Goal: Task Accomplishment & Management: Use online tool/utility

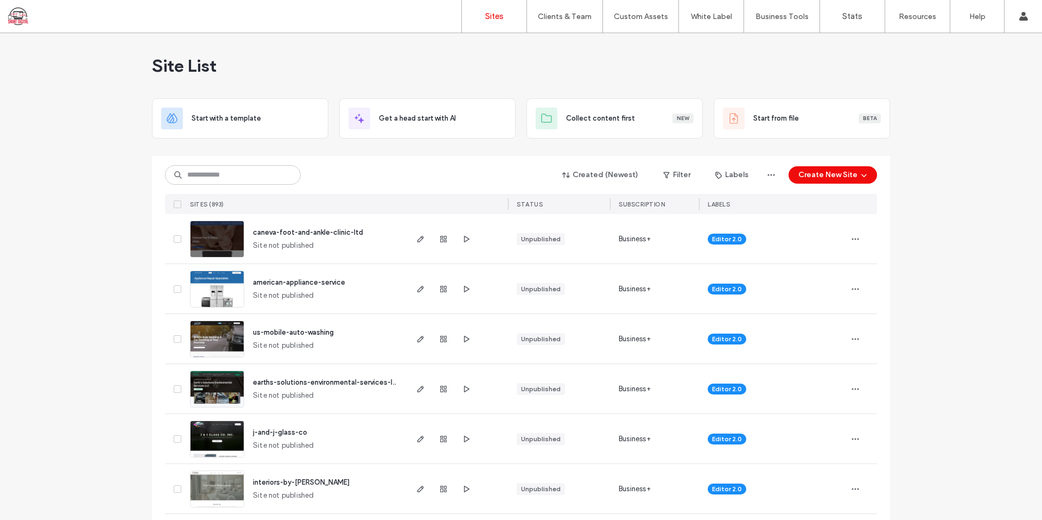
click at [242, 174] on input at bounding box center [233, 175] width 136 height 20
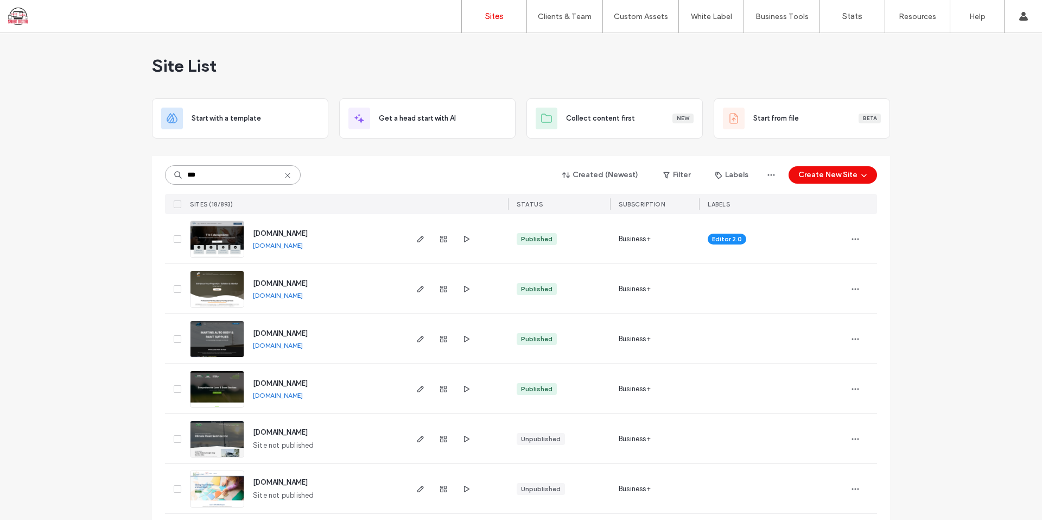
type input "***"
click at [298, 233] on span "[DOMAIN_NAME]" at bounding box center [280, 233] width 55 height 8
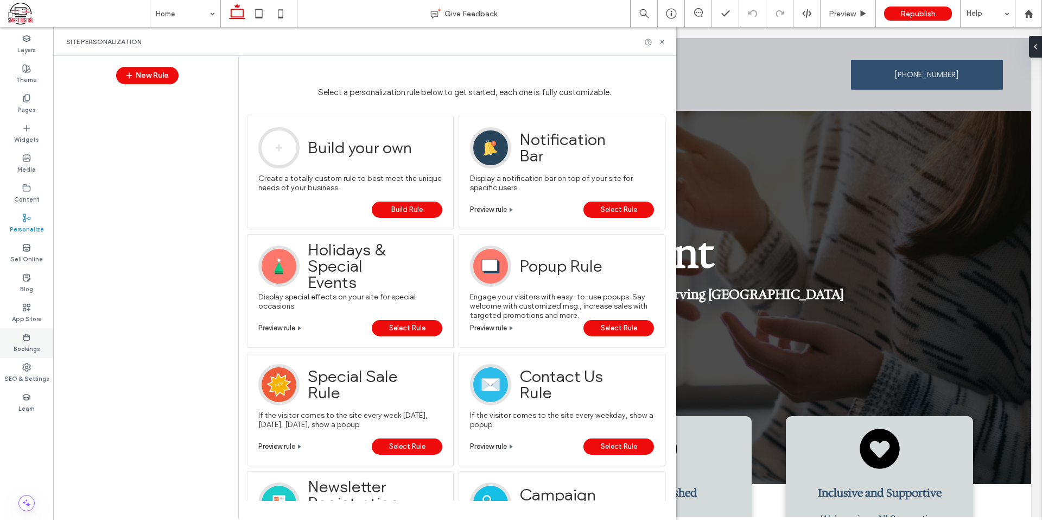
click at [24, 350] on label "Bookings" at bounding box center [27, 348] width 27 height 12
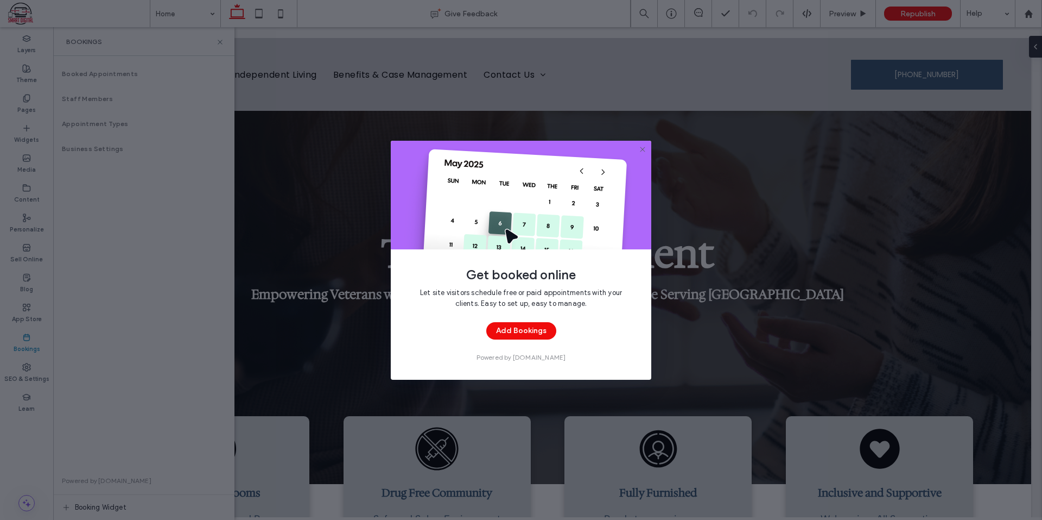
click at [736, 146] on div "Get booked online Let site visitors schedule free or paid appointments with you…" at bounding box center [521, 260] width 1042 height 520
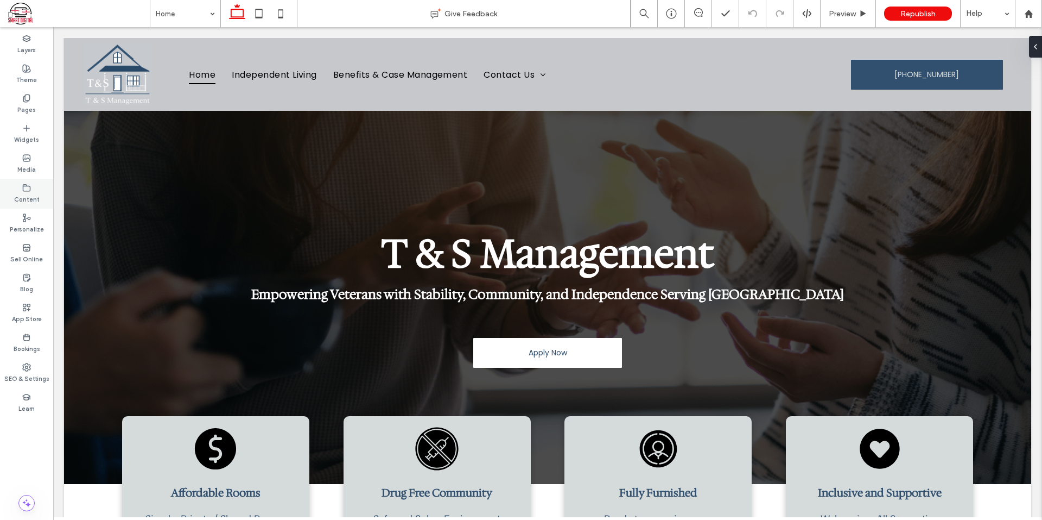
click at [23, 205] on div "Content" at bounding box center [26, 194] width 53 height 30
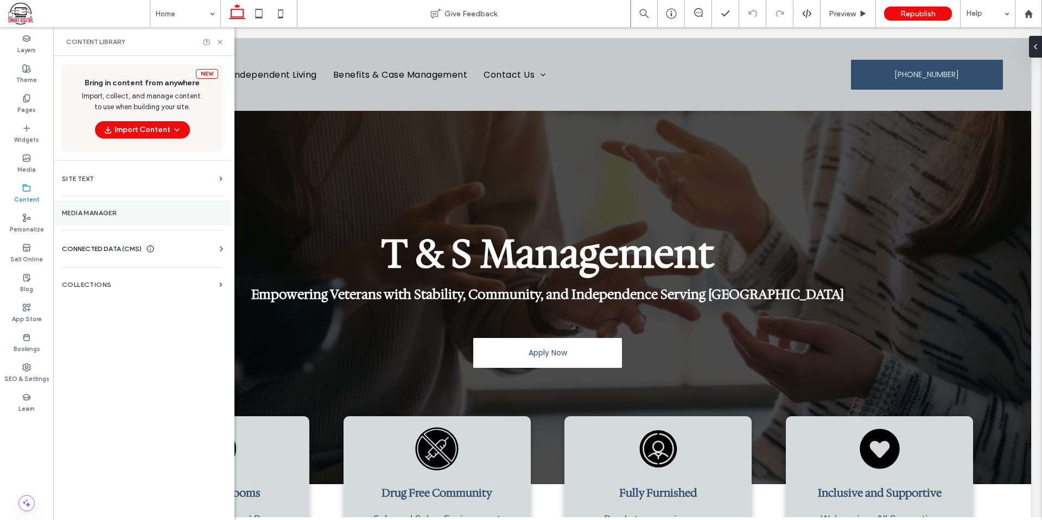
click at [105, 216] on label "Media Manager" at bounding box center [142, 213] width 161 height 8
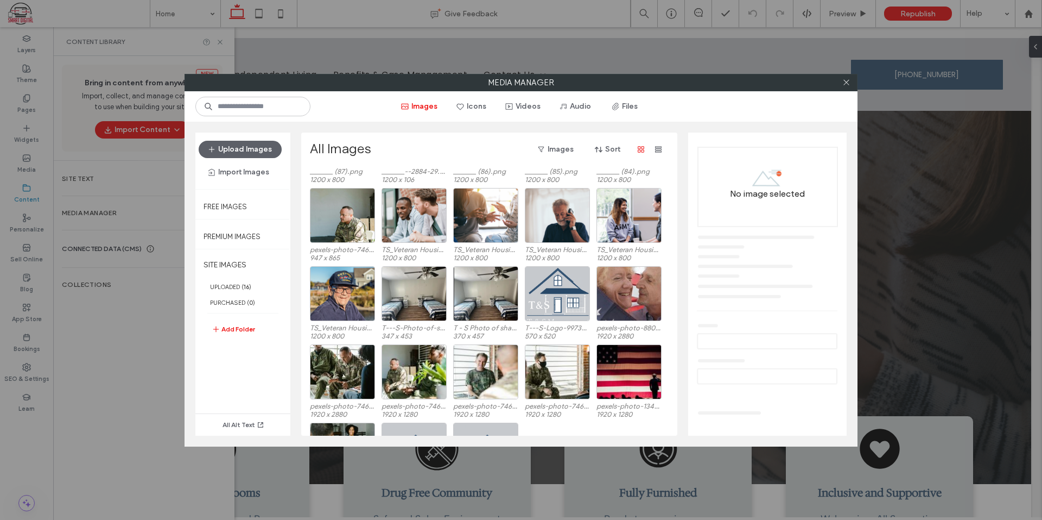
scroll to position [145, 0]
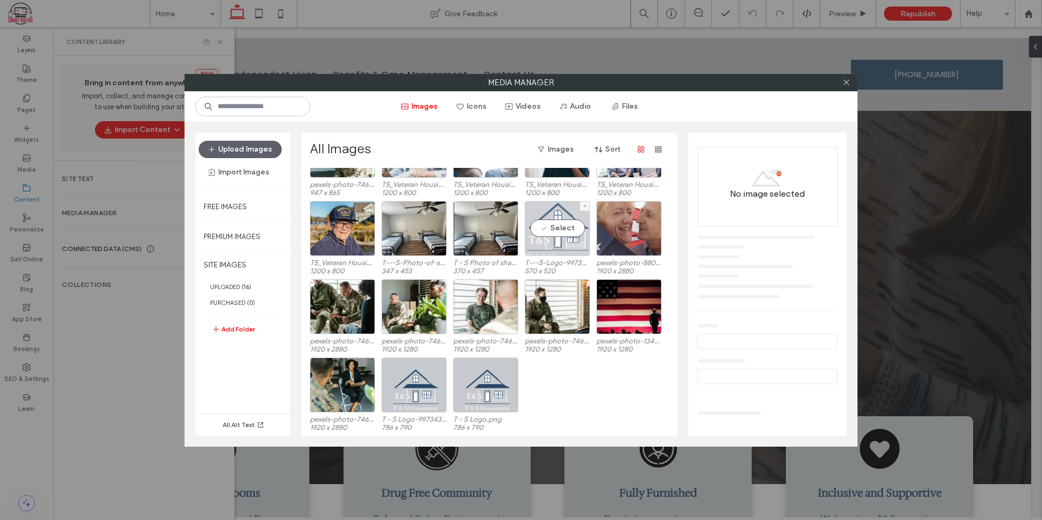
click at [567, 228] on div "Select" at bounding box center [557, 228] width 65 height 55
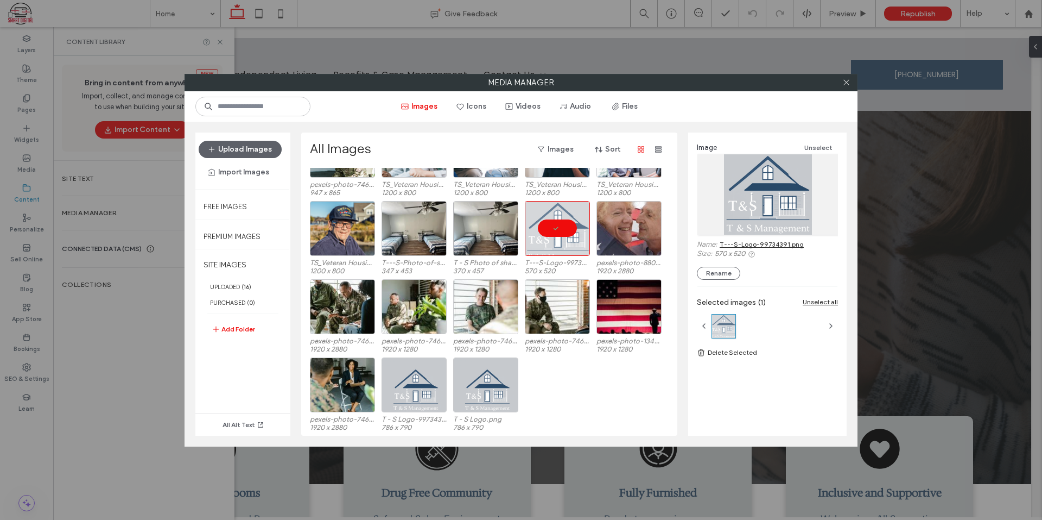
click at [769, 247] on link "T---S-Logo-99734391.png" at bounding box center [762, 244] width 84 height 8
click at [846, 80] on icon at bounding box center [847, 82] width 8 height 8
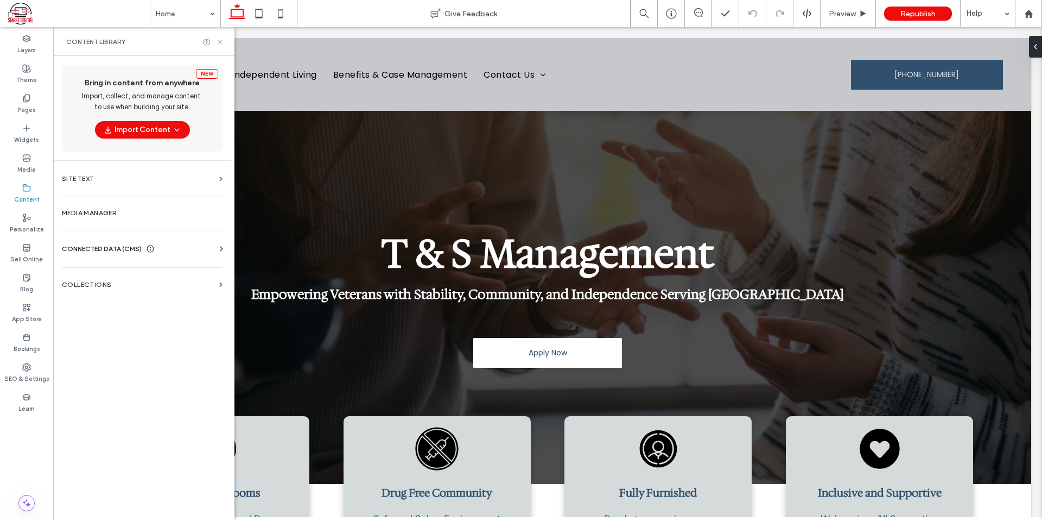
click at [220, 41] on icon at bounding box center [220, 42] width 8 height 8
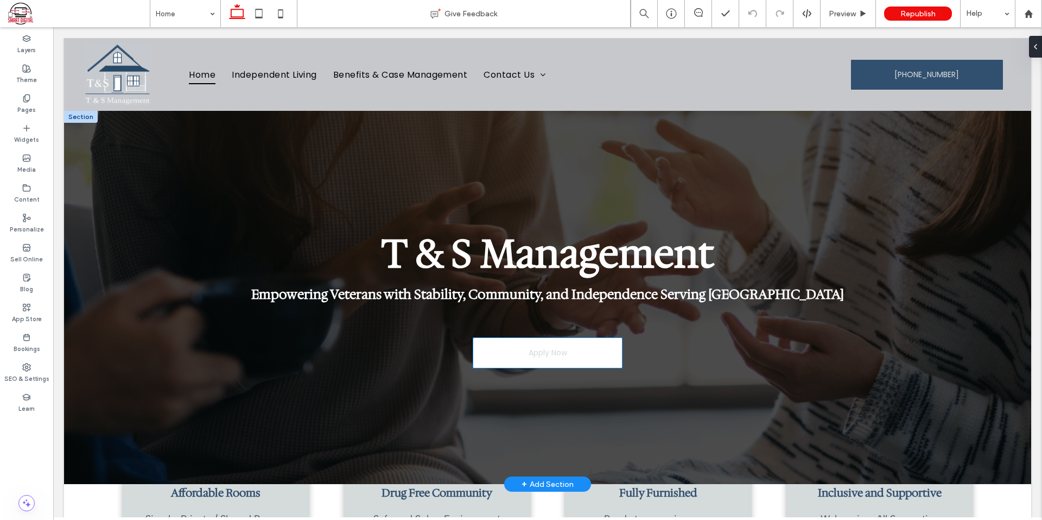
click at [592, 359] on link "Apply Now" at bounding box center [547, 353] width 149 height 30
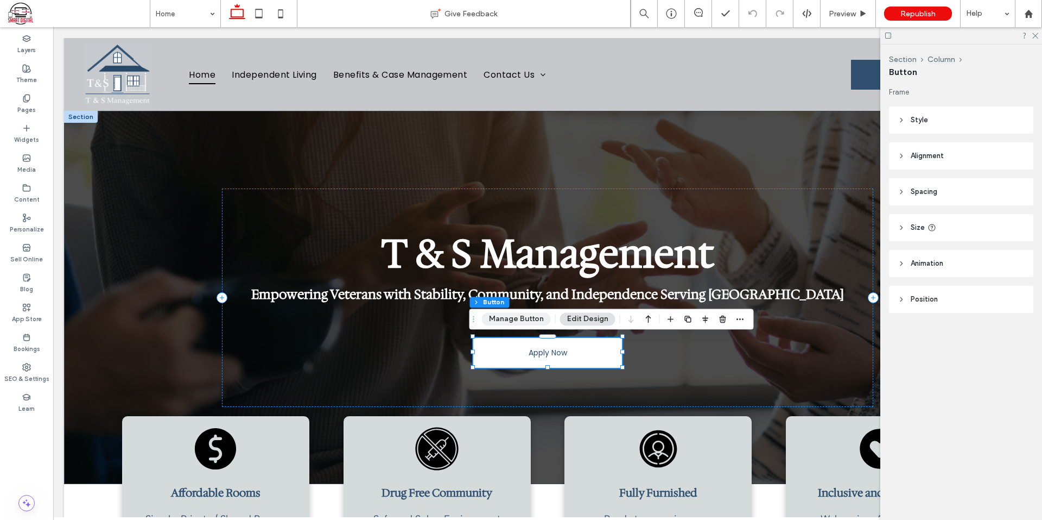
click at [515, 319] on button "Manage Button" at bounding box center [516, 318] width 69 height 13
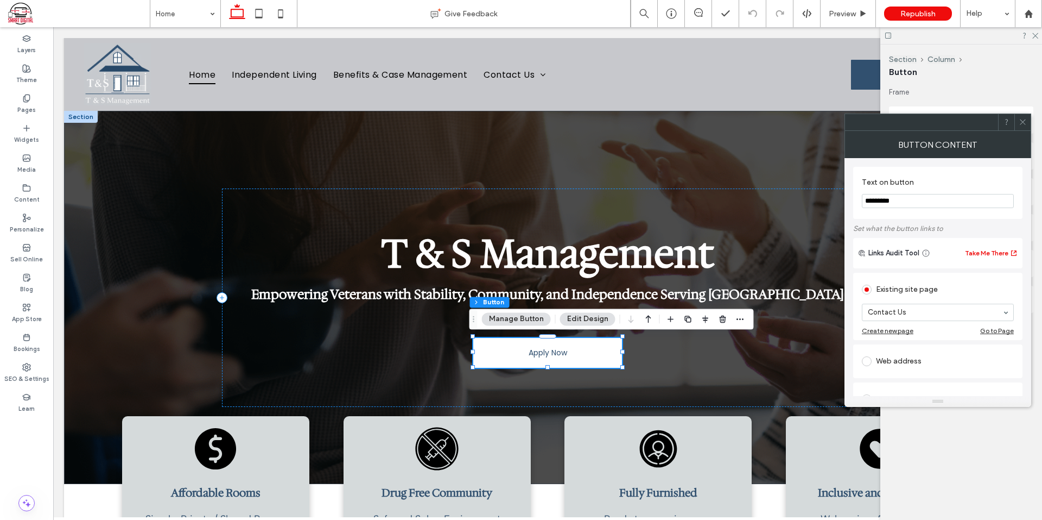
click at [1031, 124] on div at bounding box center [938, 121] width 187 height 17
click at [1019, 122] on icon at bounding box center [1023, 122] width 8 height 8
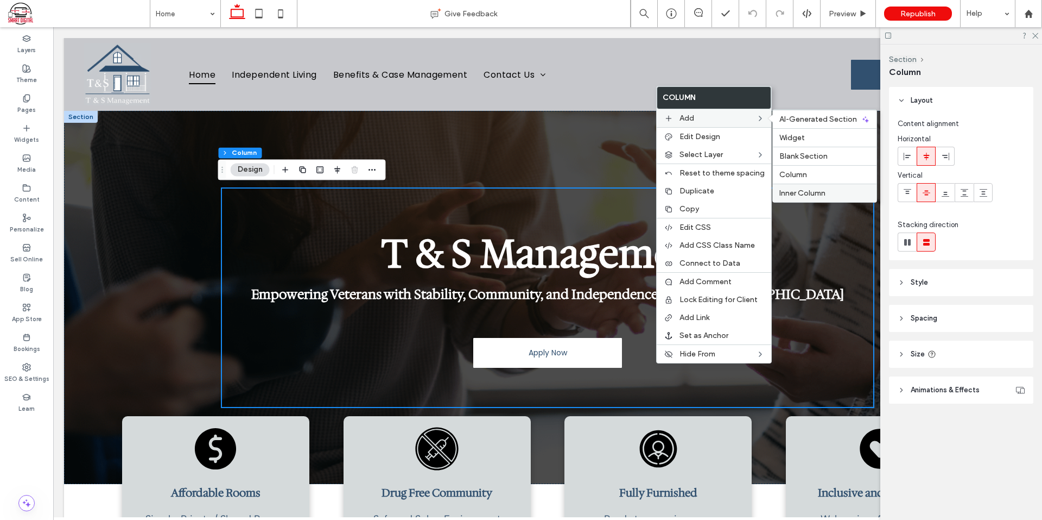
click at [804, 193] on span "Inner Column" at bounding box center [803, 192] width 46 height 9
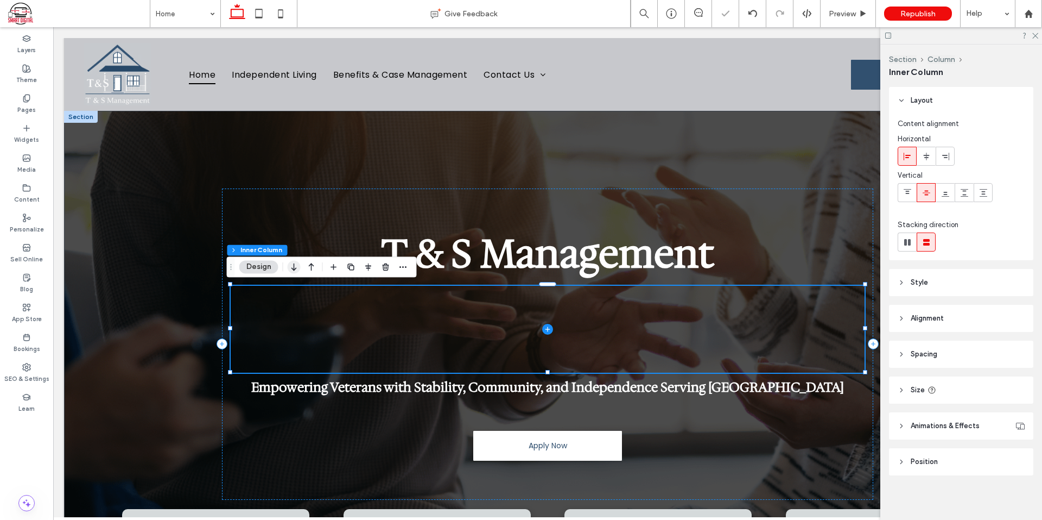
click at [291, 270] on icon "button" at bounding box center [294, 267] width 13 height 20
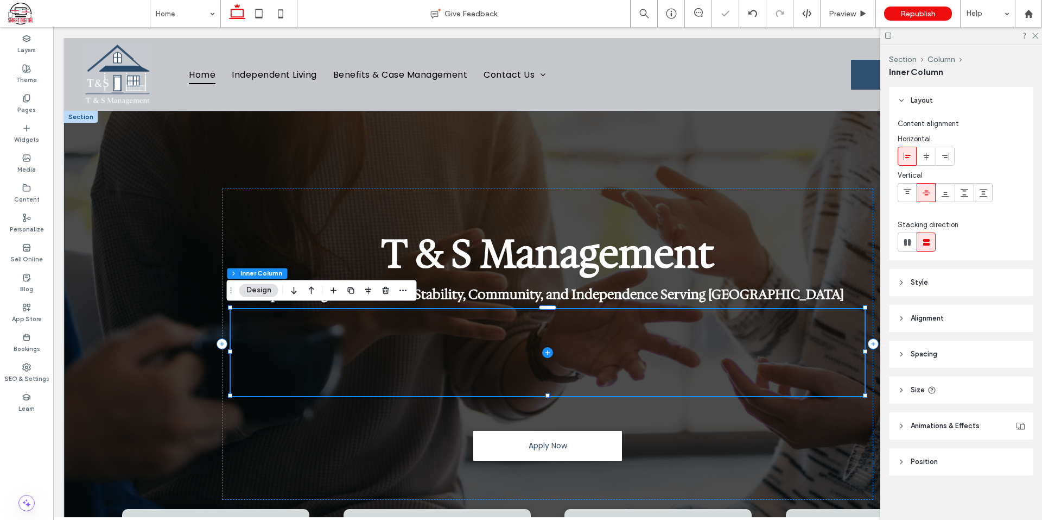
drag, startPoint x: 297, startPoint y: 291, endPoint x: 303, endPoint y: 296, distance: 8.1
click at [297, 290] on icon "button" at bounding box center [294, 290] width 13 height 20
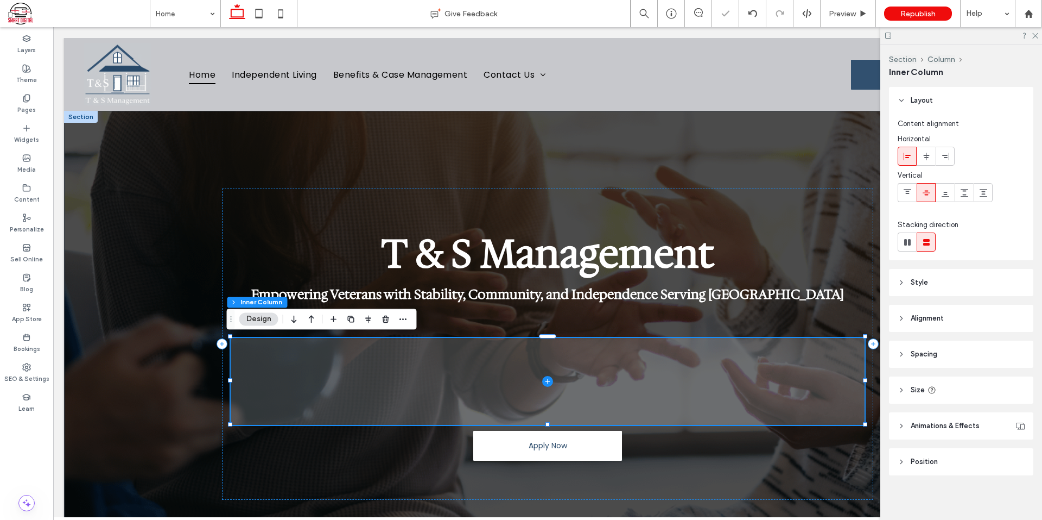
click at [547, 383] on icon at bounding box center [547, 381] width 11 height 11
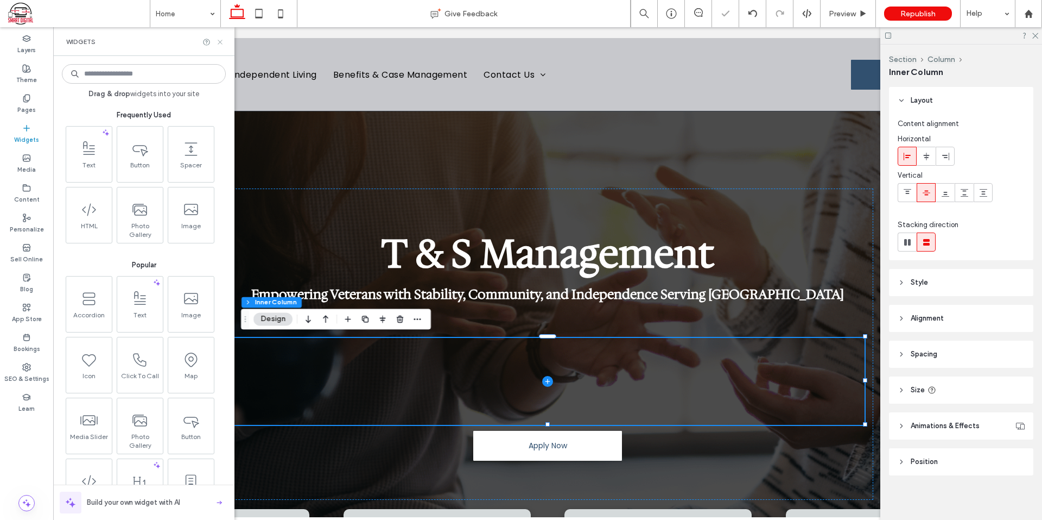
click at [222, 40] on use at bounding box center [220, 42] width 4 height 4
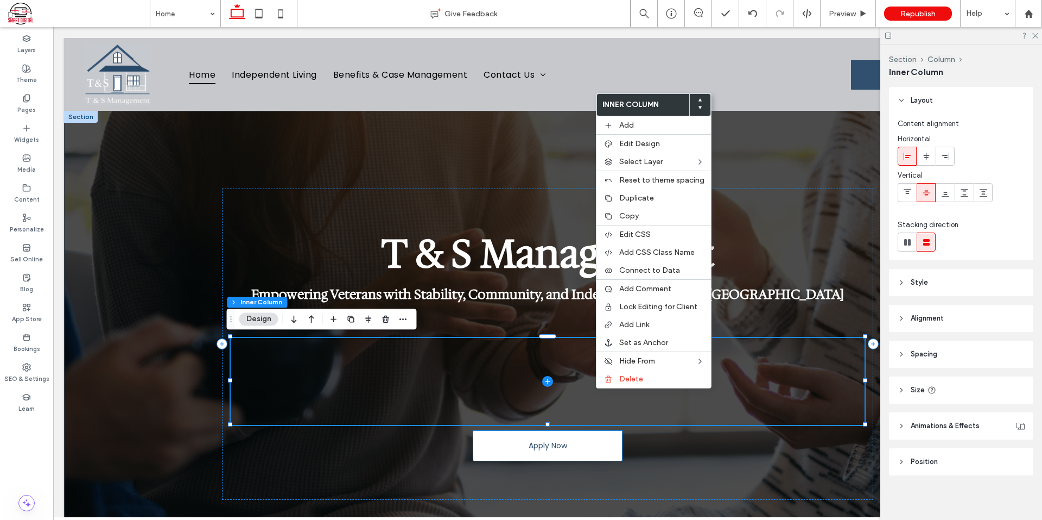
scroll to position [16, 0]
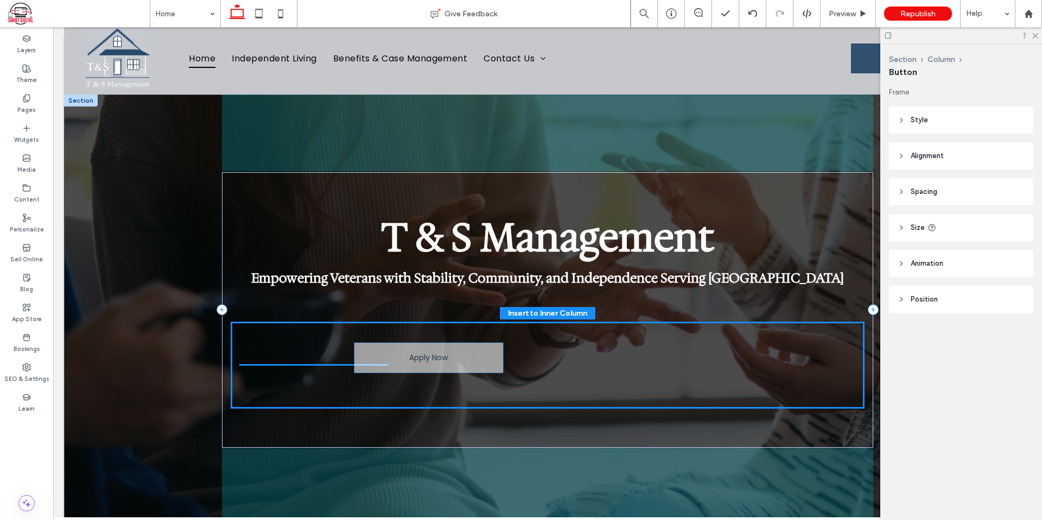
drag, startPoint x: 565, startPoint y: 451, endPoint x: 452, endPoint y: 374, distance: 137.5
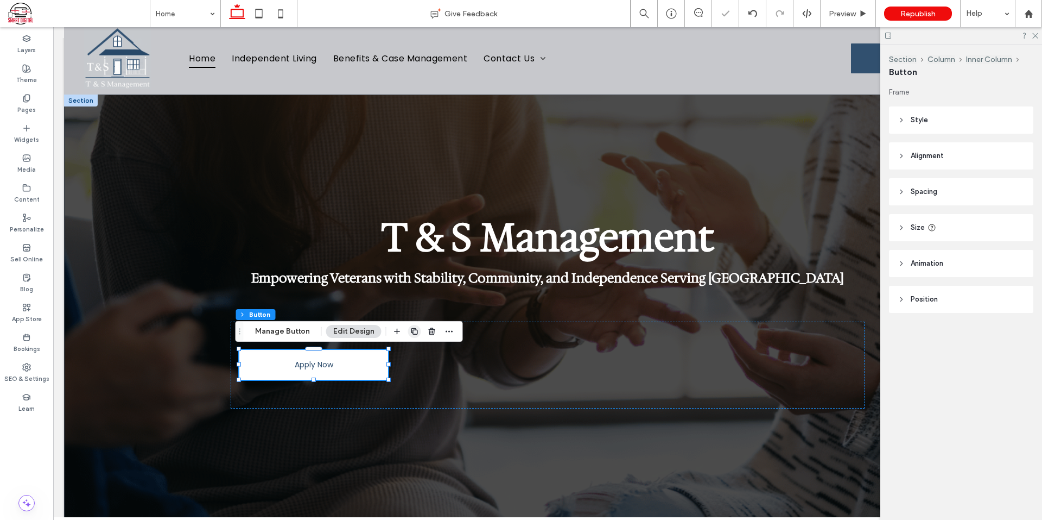
click at [413, 330] on icon "button" at bounding box center [414, 331] width 9 height 9
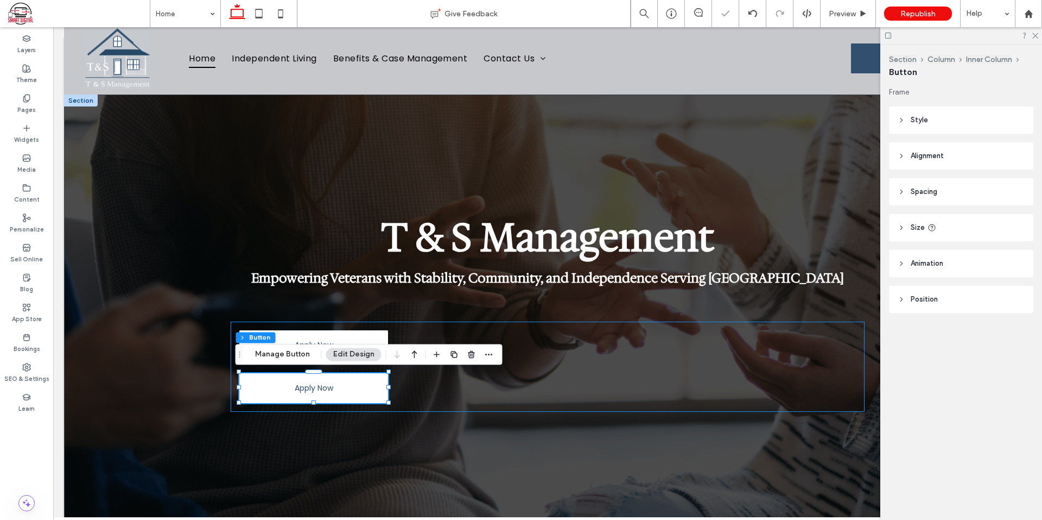
click at [579, 334] on div "Apply Now Apply Now" at bounding box center [548, 366] width 634 height 90
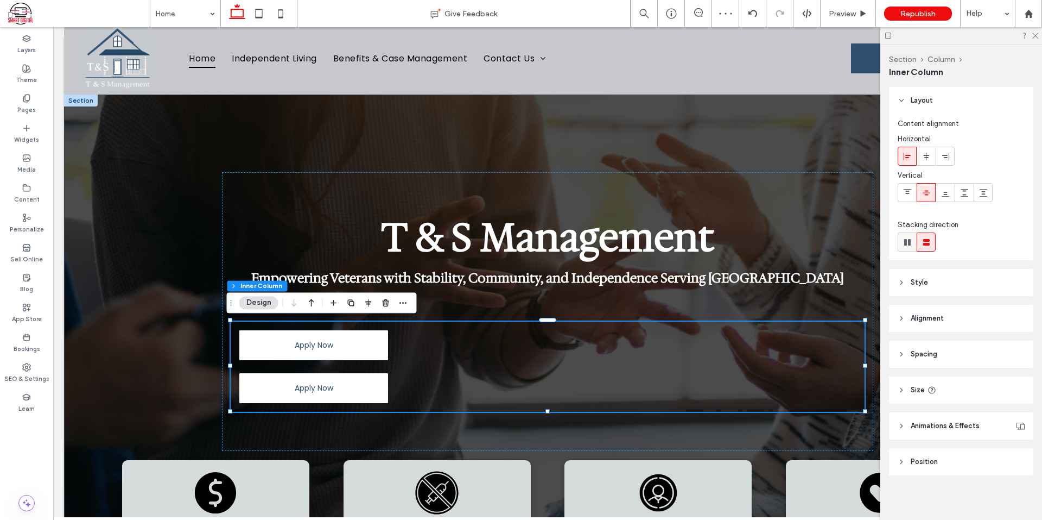
click at [906, 244] on use at bounding box center [908, 242] width 7 height 7
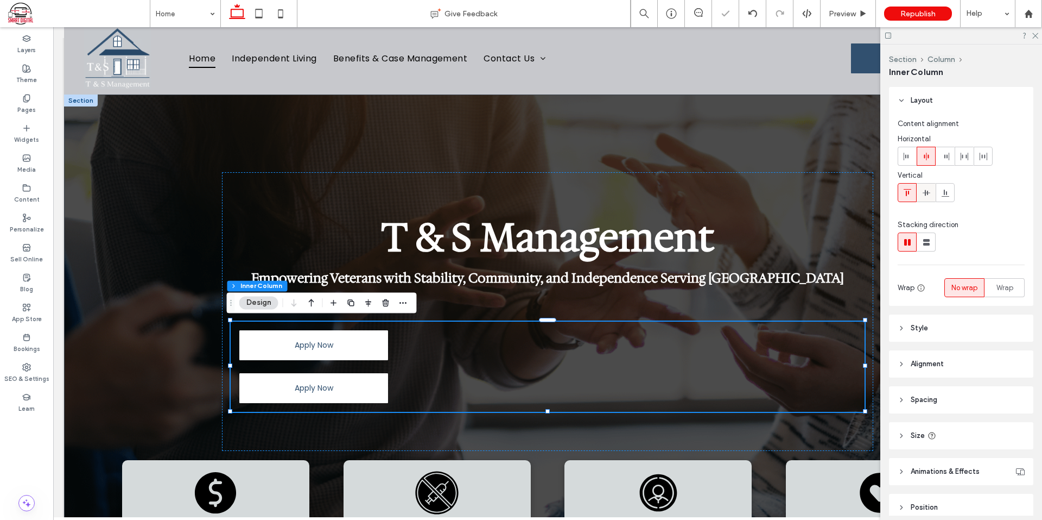
type input "*"
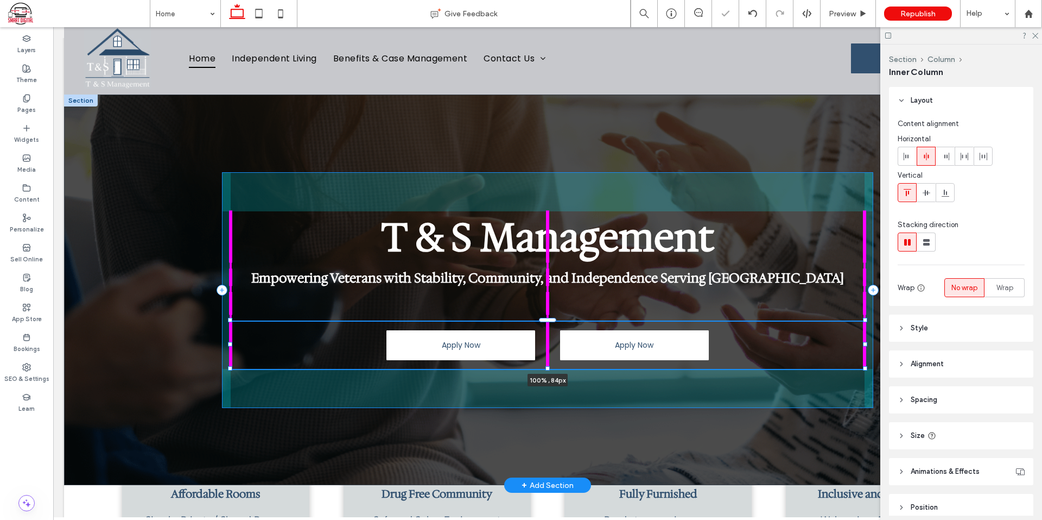
scroll to position [49, 0]
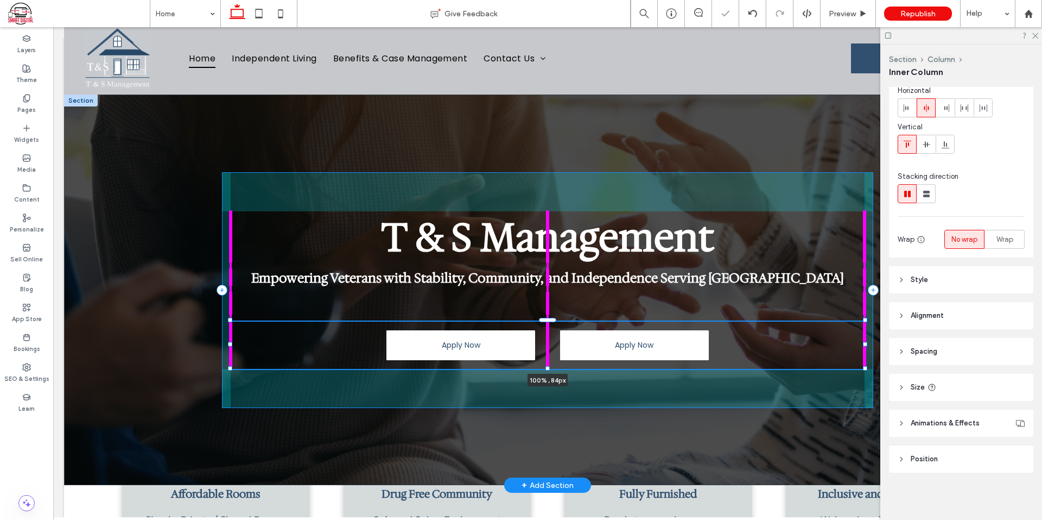
drag, startPoint x: 543, startPoint y: 407, endPoint x: 557, endPoint y: 305, distance: 102.9
click at [557, 305] on div "T & S Management Empowering Veterans with Stability, Community, and Independenc…" at bounding box center [548, 289] width 652 height 390
type input "**"
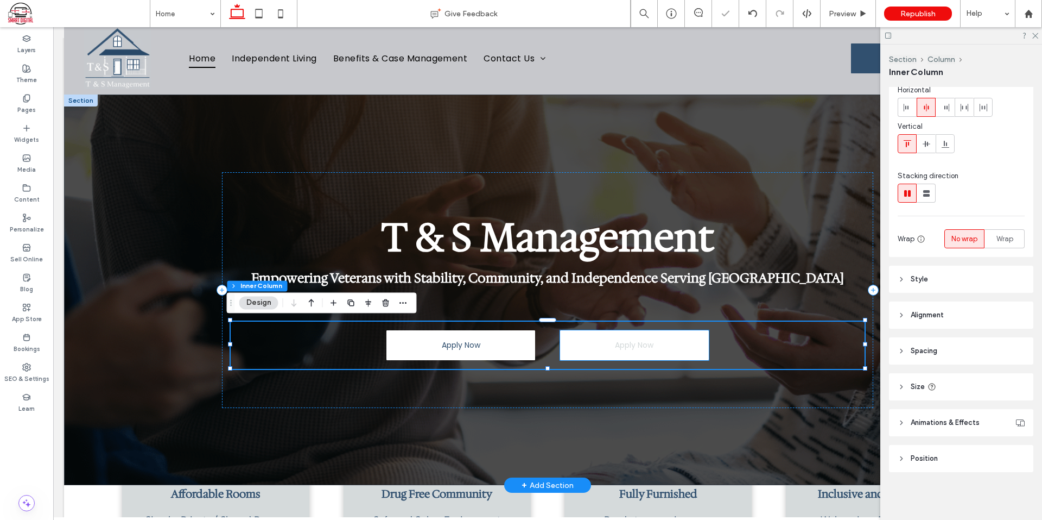
click at [622, 341] on span "Apply Now" at bounding box center [634, 344] width 39 height 11
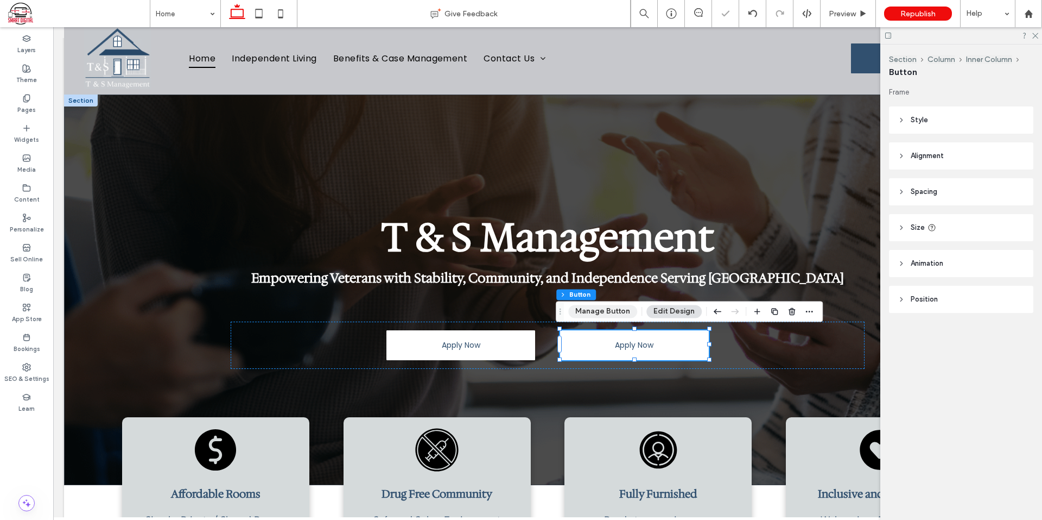
click at [613, 313] on button "Manage Button" at bounding box center [602, 311] width 69 height 13
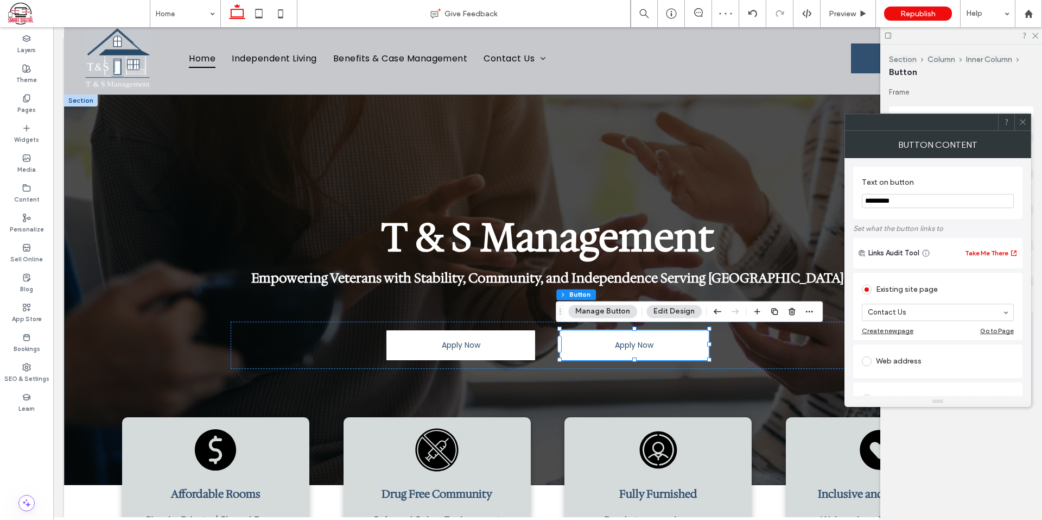
click at [938, 197] on input "*********" at bounding box center [938, 201] width 152 height 14
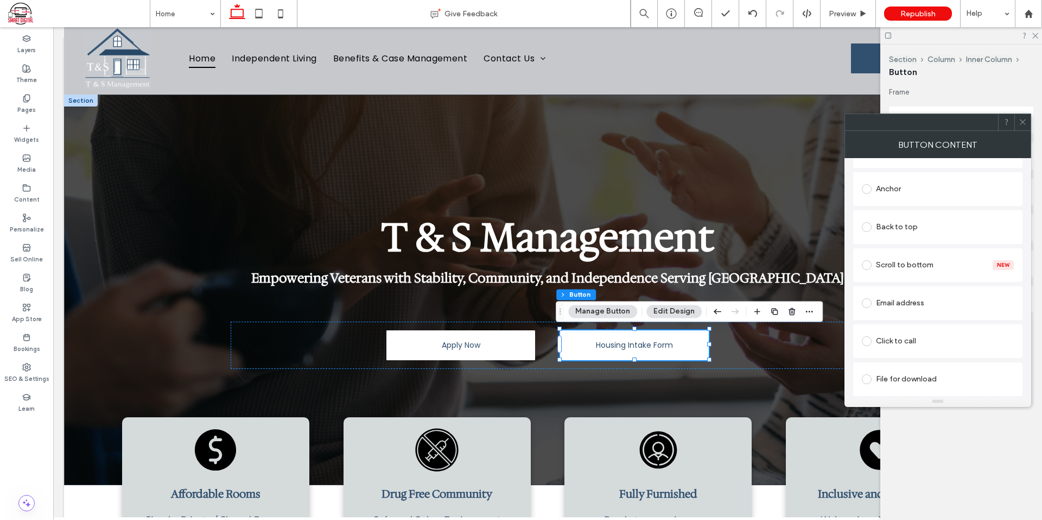
type input "**********"
click at [909, 370] on div "File for download" at bounding box center [938, 378] width 152 height 17
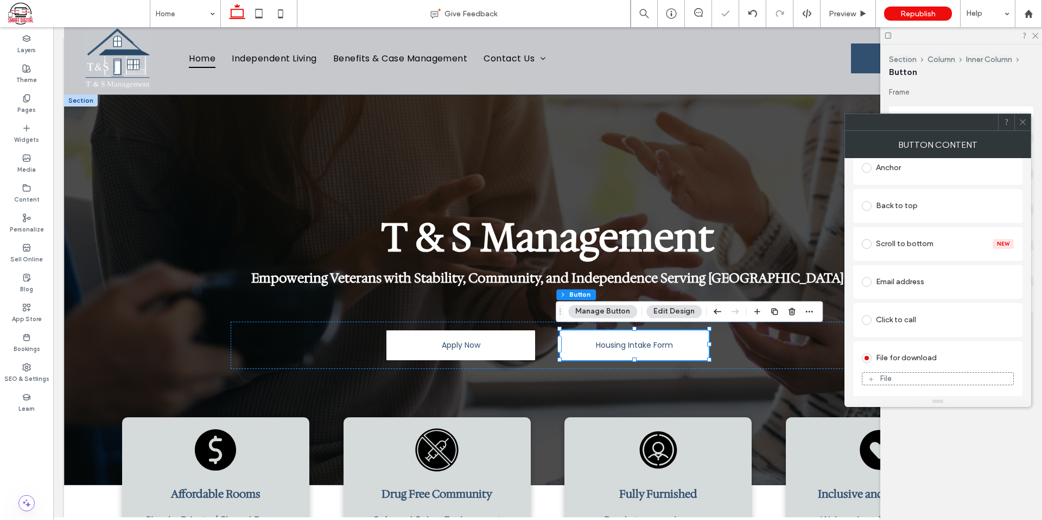
click at [875, 382] on div "File" at bounding box center [938, 379] width 151 height 10
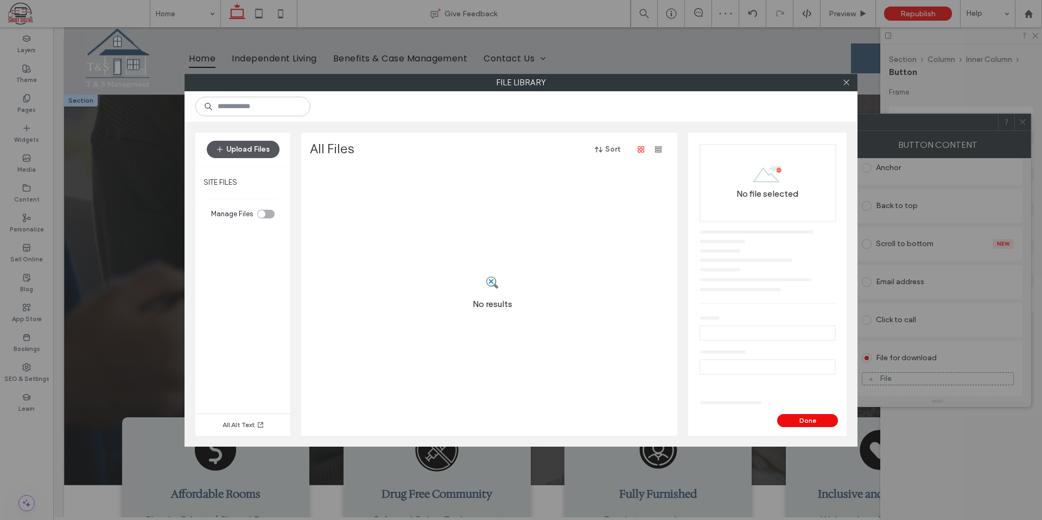
click at [246, 157] on button "Upload Files" at bounding box center [243, 149] width 73 height 17
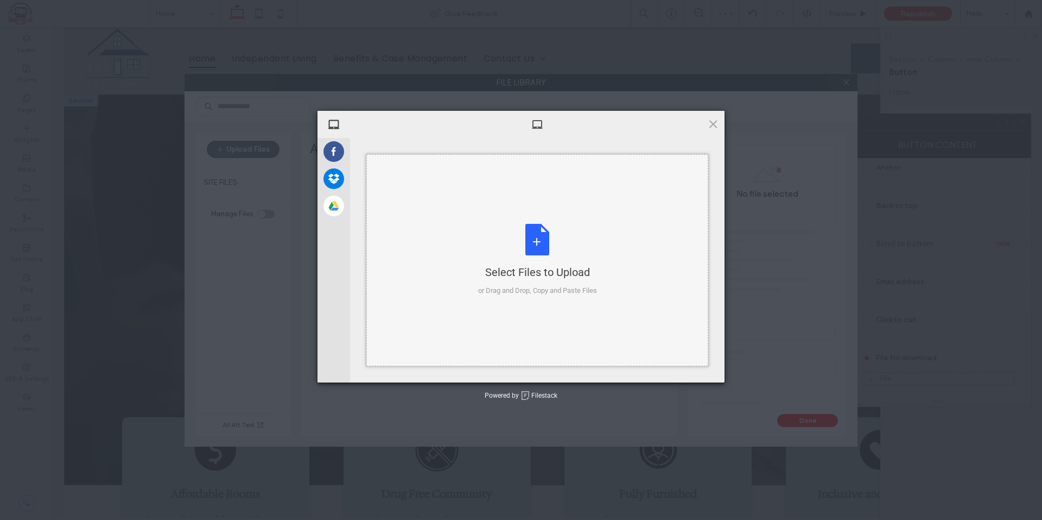
click at [501, 288] on div "or Drag and Drop, Copy and Paste Files" at bounding box center [537, 290] width 119 height 11
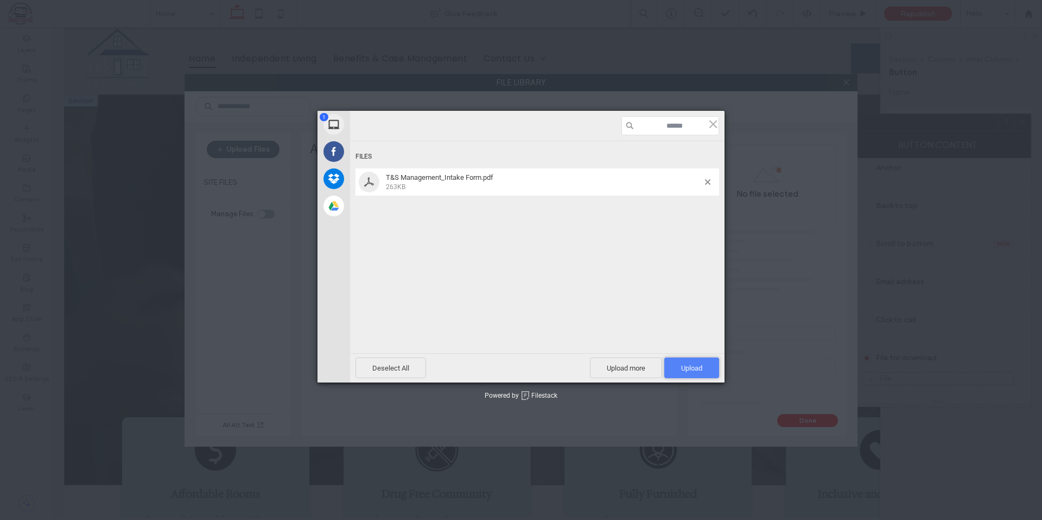
click at [690, 368] on span "Upload 1" at bounding box center [691, 368] width 21 height 8
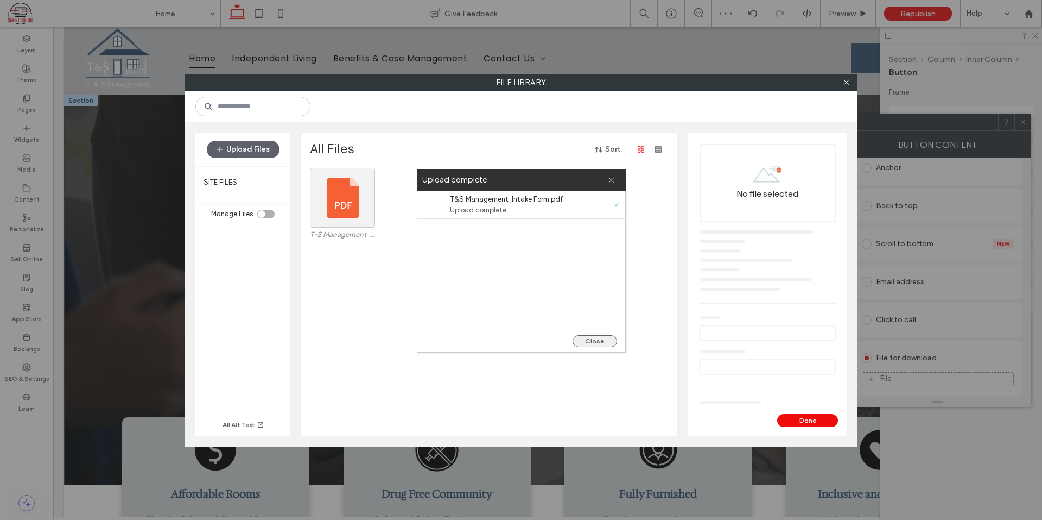
click at [598, 346] on button "Close" at bounding box center [595, 341] width 45 height 12
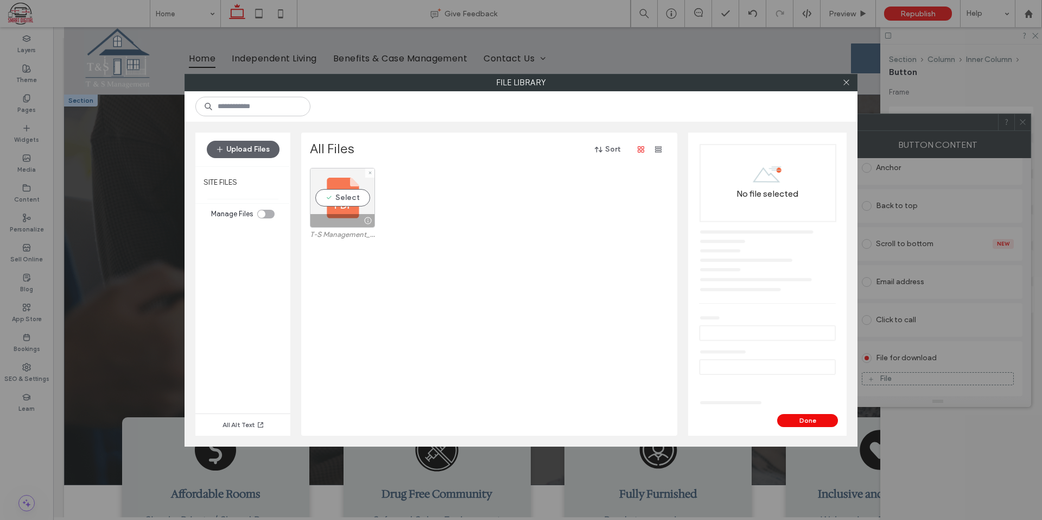
click at [332, 197] on div "Select" at bounding box center [342, 198] width 65 height 60
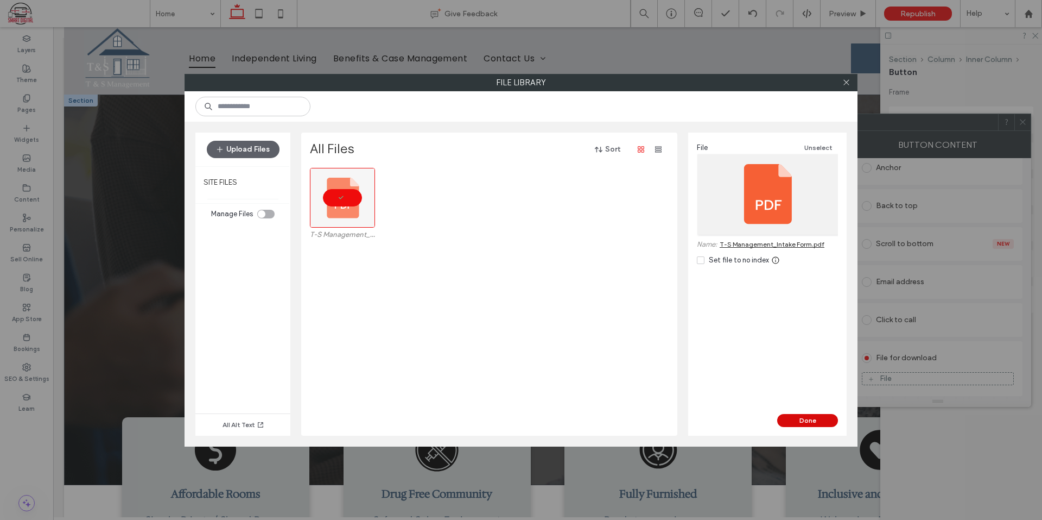
click at [826, 425] on button "Done" at bounding box center [808, 420] width 61 height 13
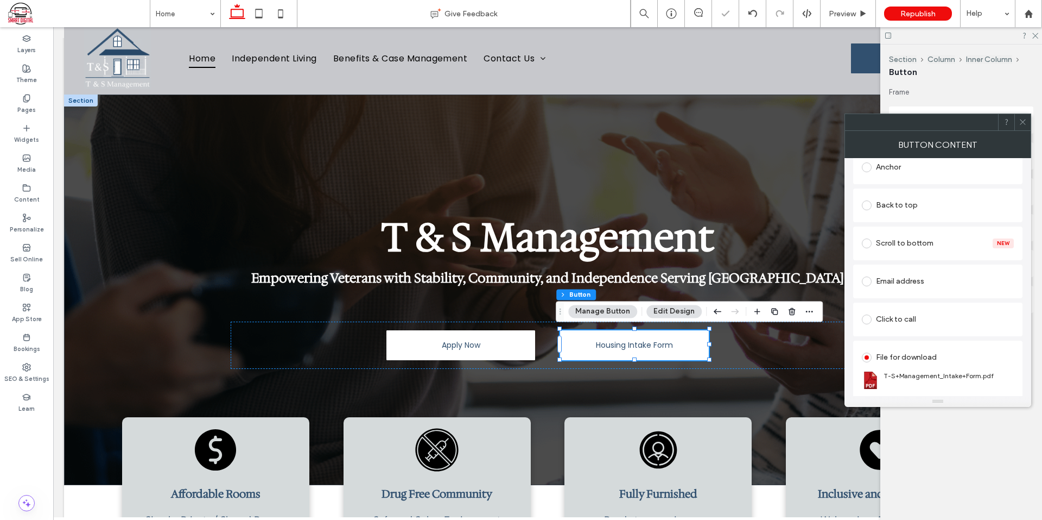
click at [1024, 120] on icon at bounding box center [1023, 122] width 8 height 8
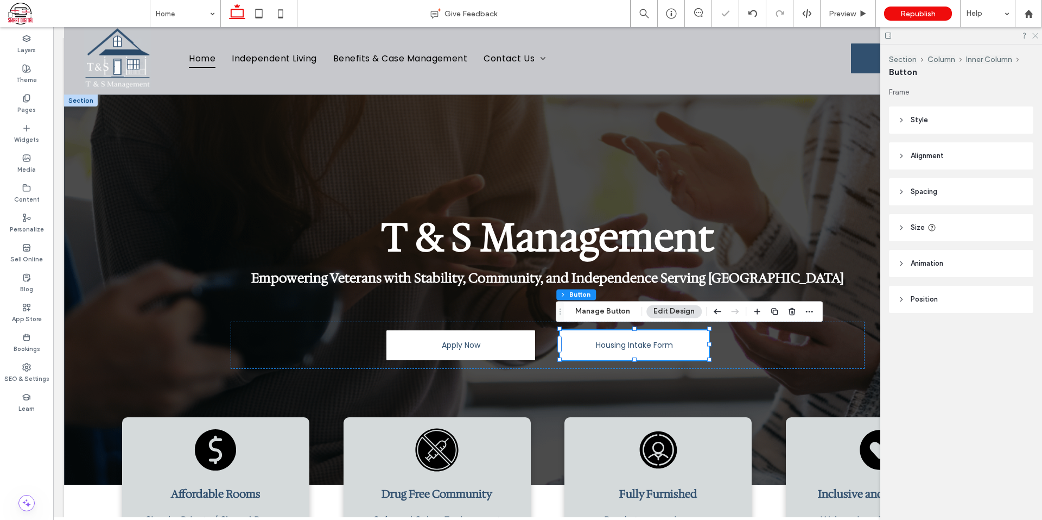
click at [1036, 32] on icon at bounding box center [1035, 34] width 7 height 7
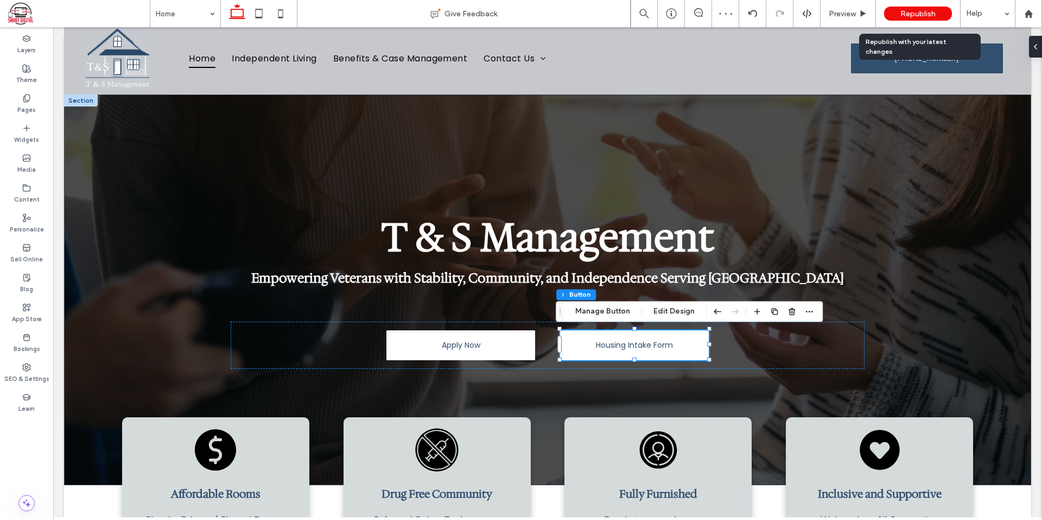
click at [912, 17] on span "Republish" at bounding box center [918, 13] width 35 height 9
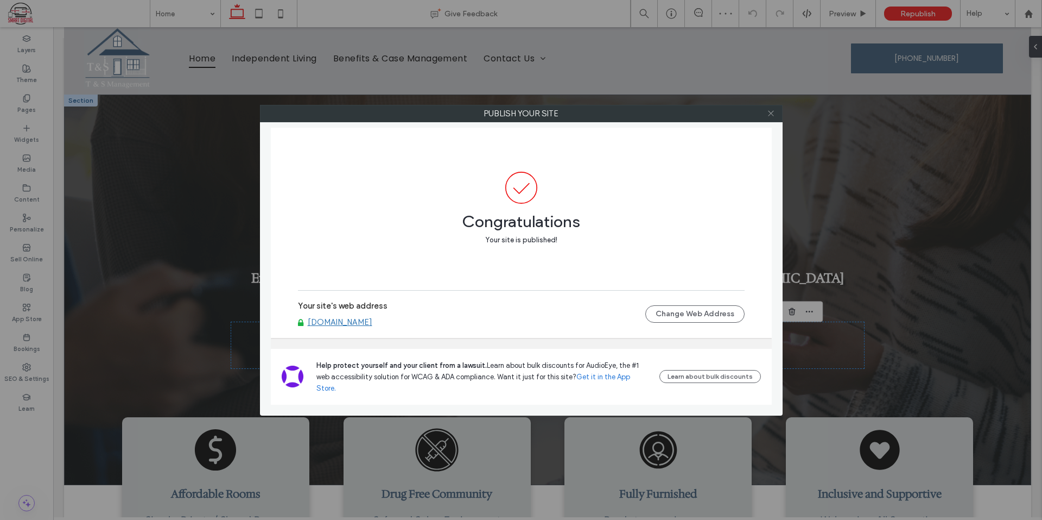
click at [773, 112] on icon at bounding box center [771, 113] width 8 height 8
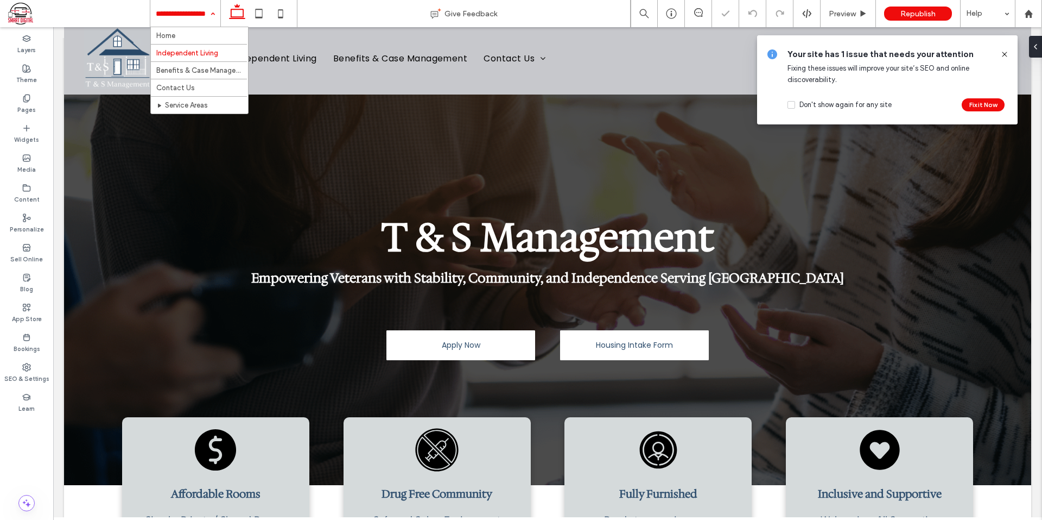
click at [181, 14] on input at bounding box center [183, 13] width 54 height 27
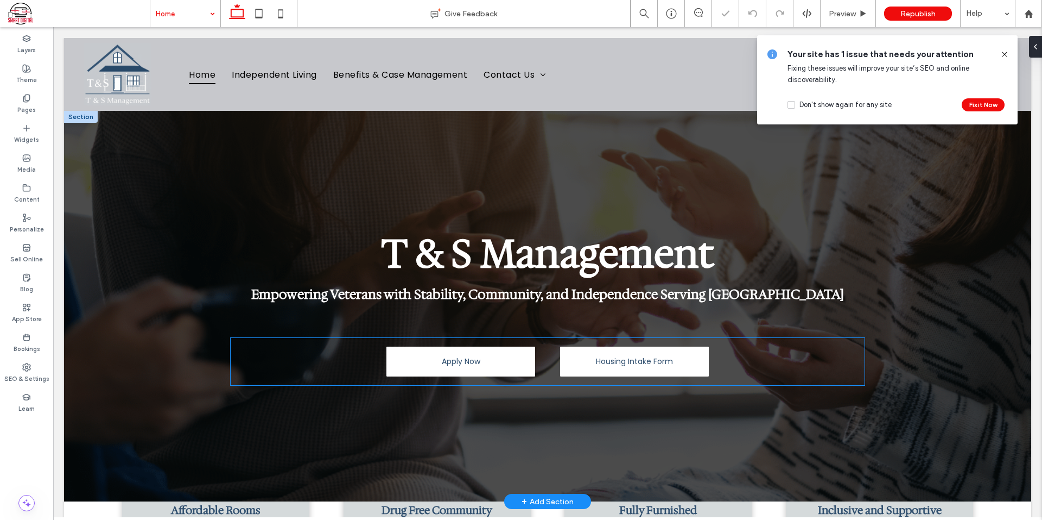
click at [314, 355] on div "Apply Now Housing Intake Form" at bounding box center [548, 361] width 634 height 47
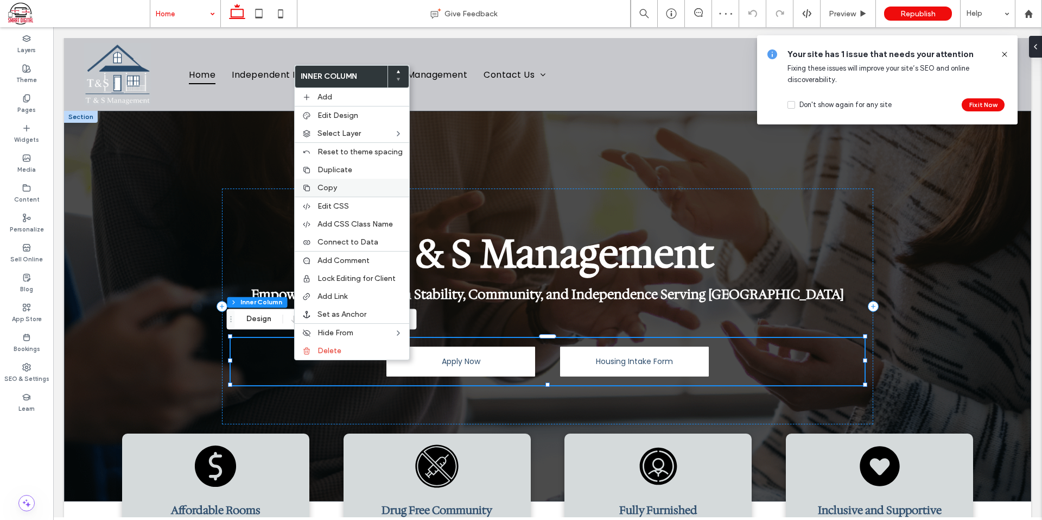
click at [321, 181] on div "Copy" at bounding box center [352, 188] width 115 height 18
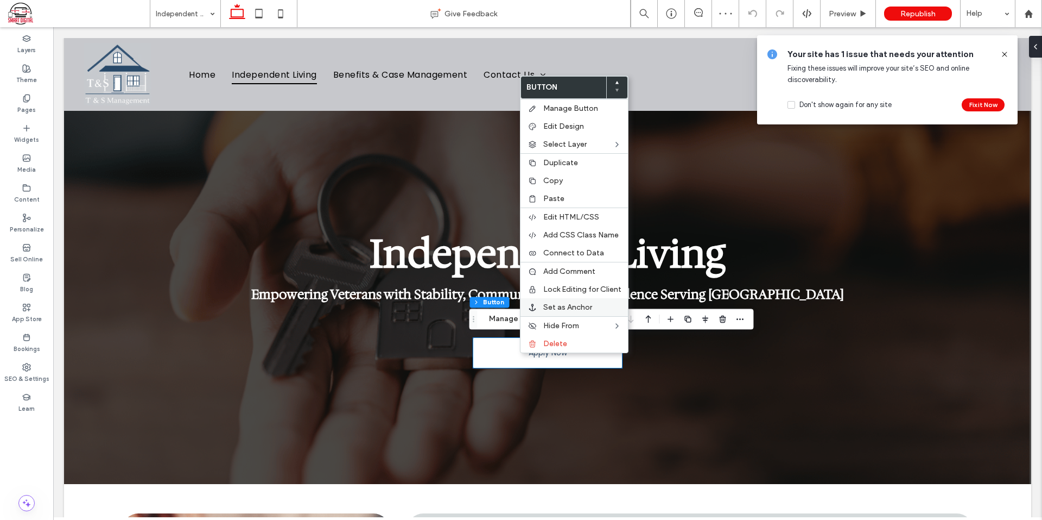
type input "**"
click at [576, 201] on label "Paste" at bounding box center [582, 198] width 78 height 9
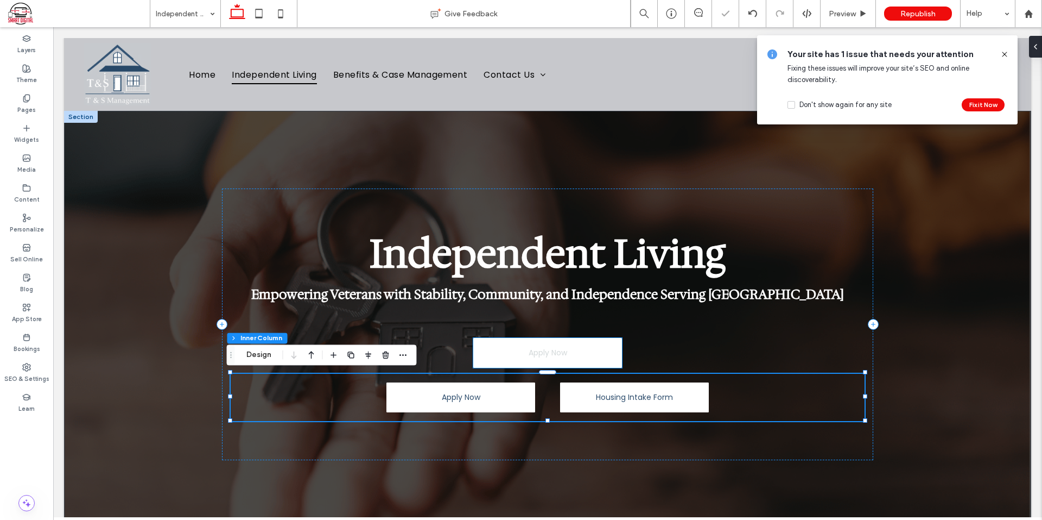
click at [587, 361] on link "Apply Now" at bounding box center [547, 353] width 149 height 30
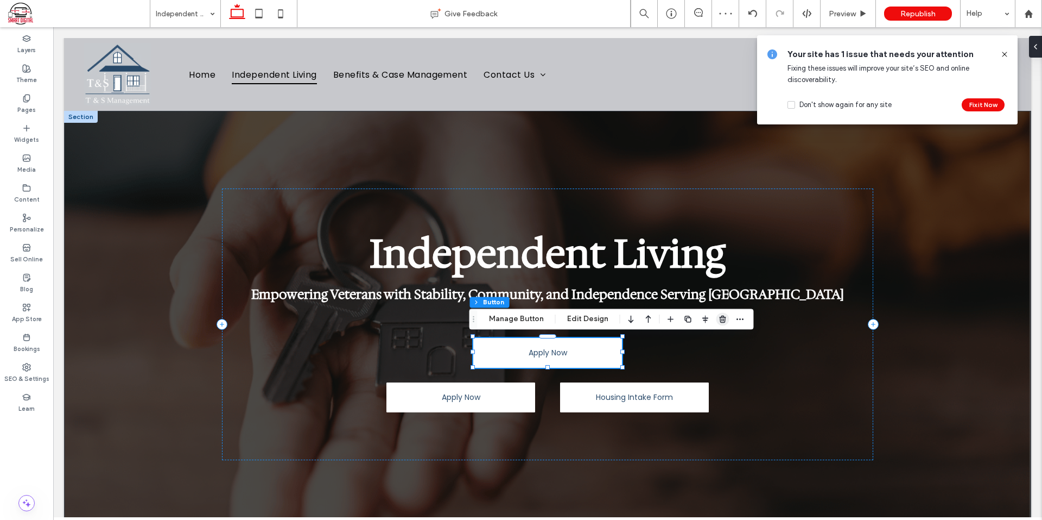
drag, startPoint x: 718, startPoint y: 319, endPoint x: 665, endPoint y: 291, distance: 60.5
click at [719, 319] on use "button" at bounding box center [722, 318] width 7 height 7
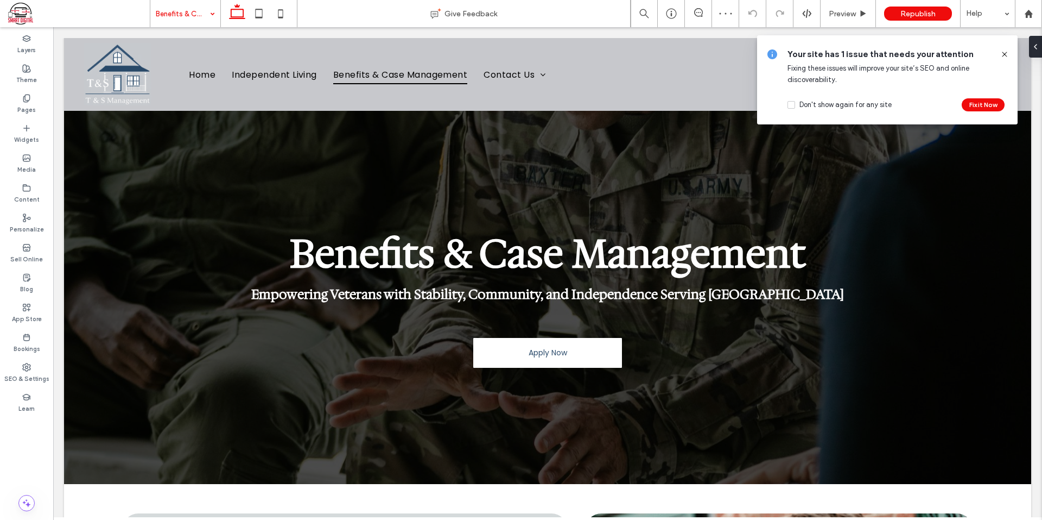
click at [186, 12] on input at bounding box center [183, 13] width 54 height 27
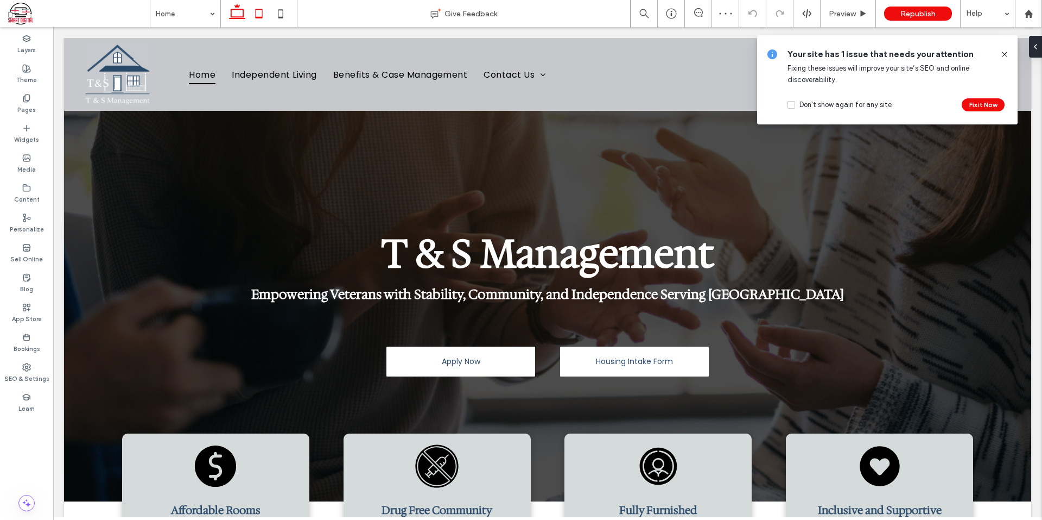
click at [258, 11] on icon at bounding box center [259, 14] width 22 height 22
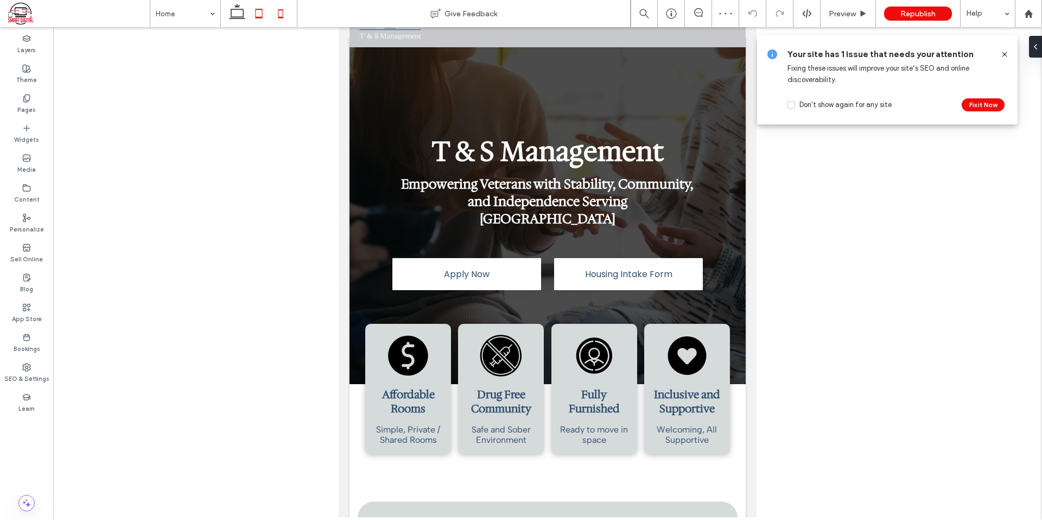
click at [282, 8] on icon at bounding box center [281, 14] width 22 height 22
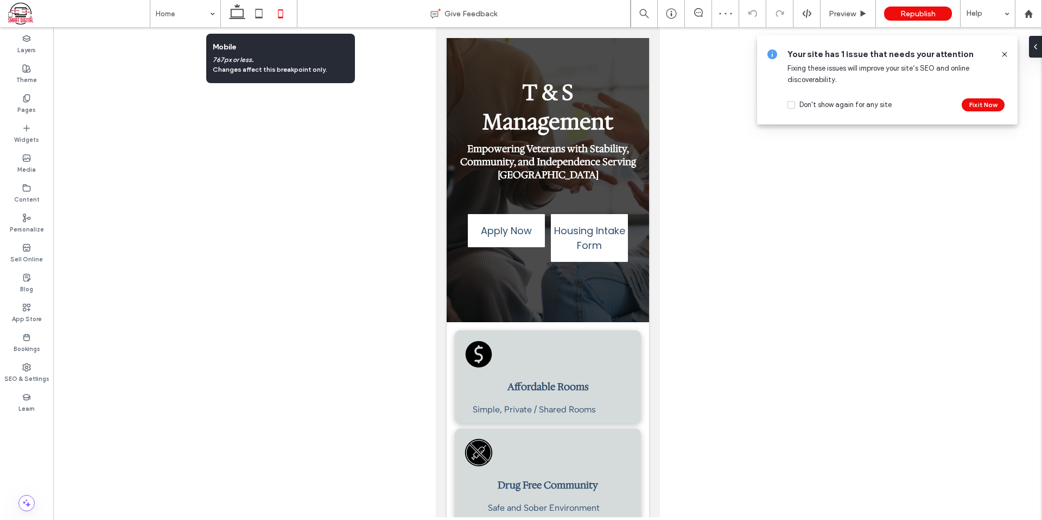
scroll to position [51, 0]
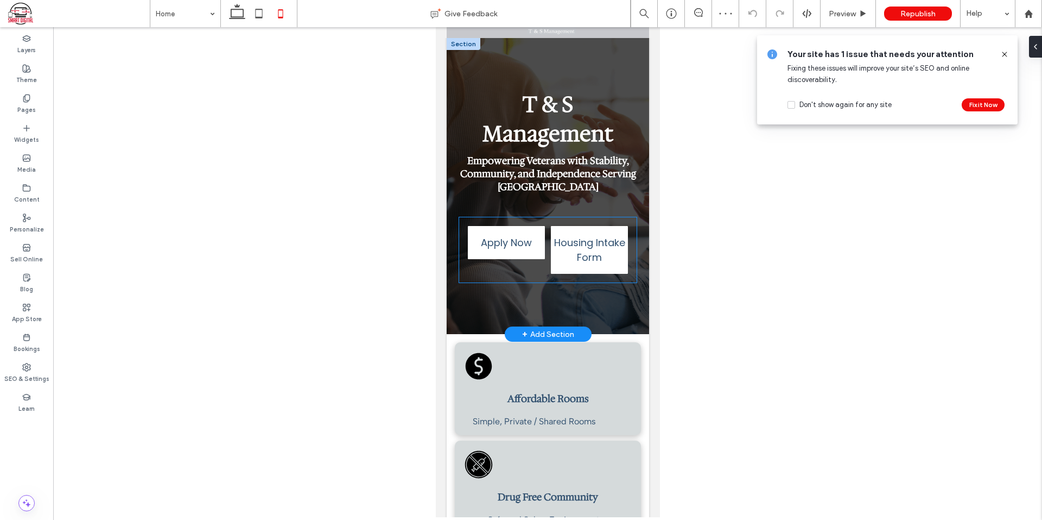
click at [537, 276] on div "Apply Now Housing Intake Form" at bounding box center [548, 249] width 178 height 65
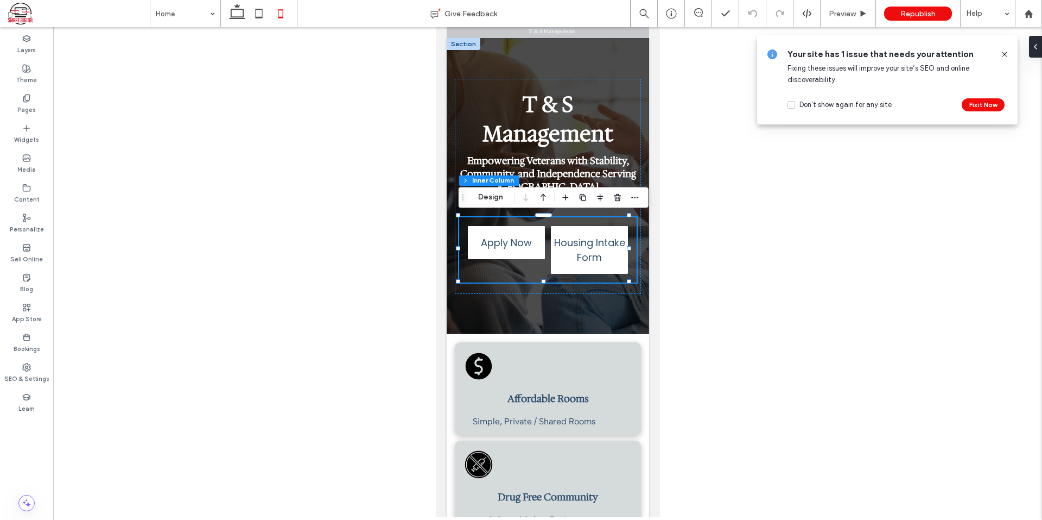
click at [1037, 47] on span at bounding box center [1036, 47] width 9 height 22
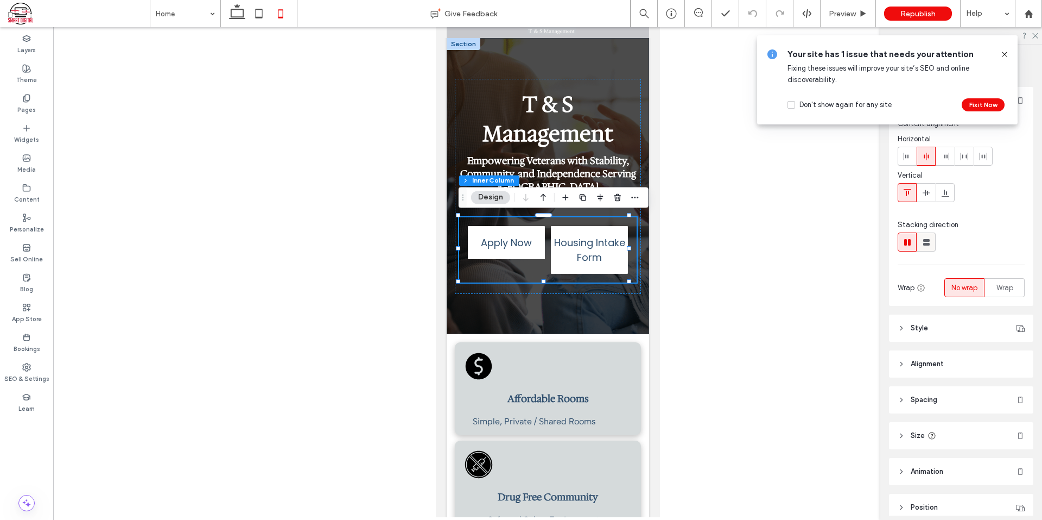
click at [927, 238] on icon at bounding box center [926, 242] width 11 height 11
type input "**"
type input "****"
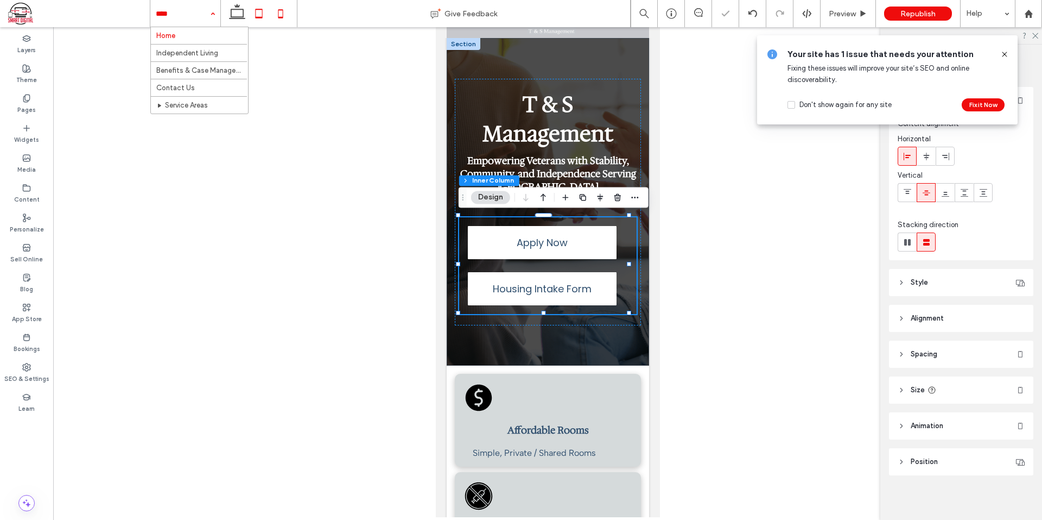
click at [254, 5] on icon at bounding box center [259, 14] width 22 height 22
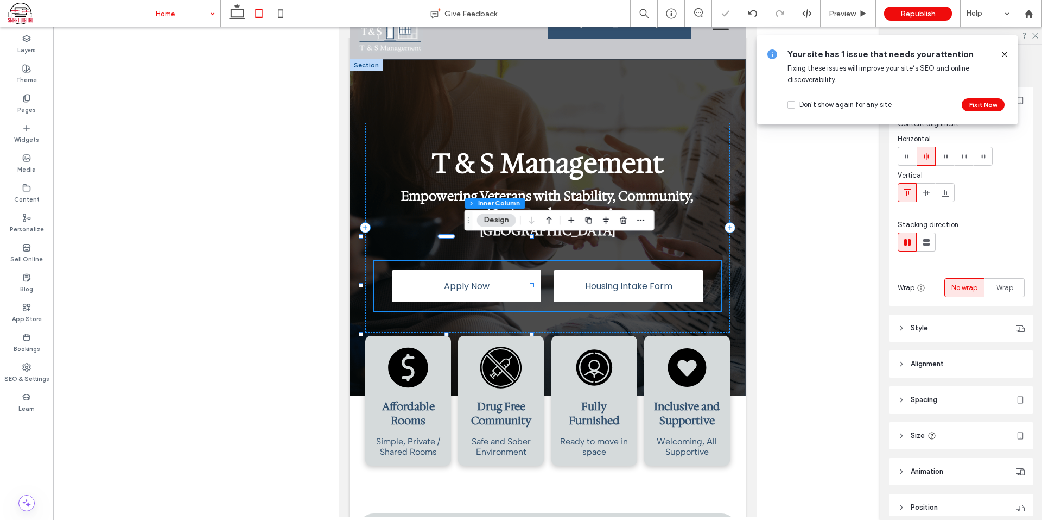
type input "*"
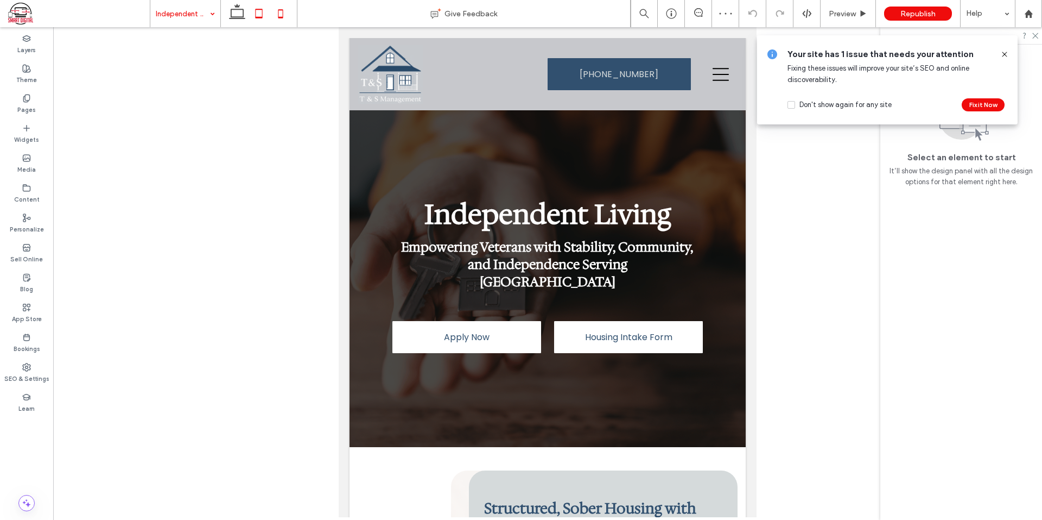
click at [277, 17] on icon at bounding box center [281, 14] width 22 height 22
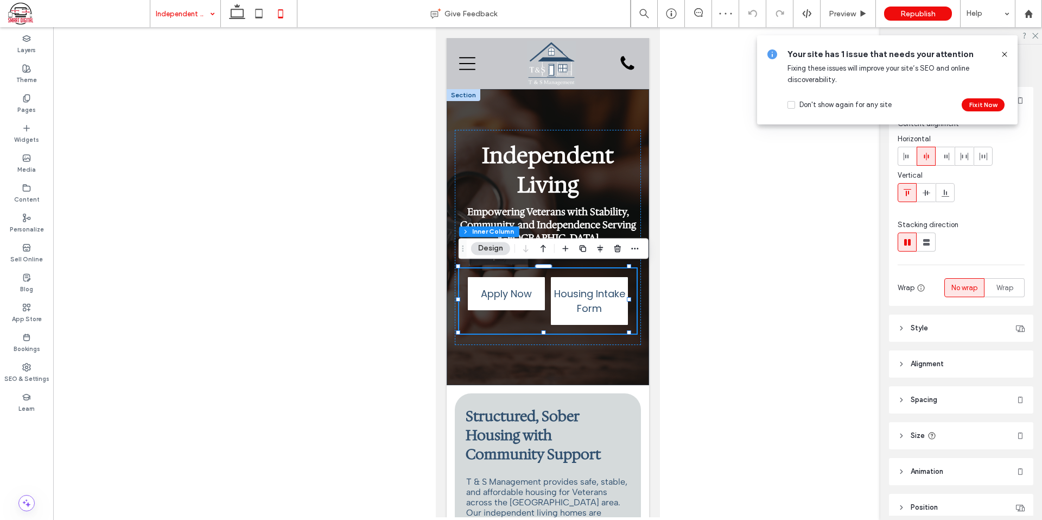
scroll to position [49, 0]
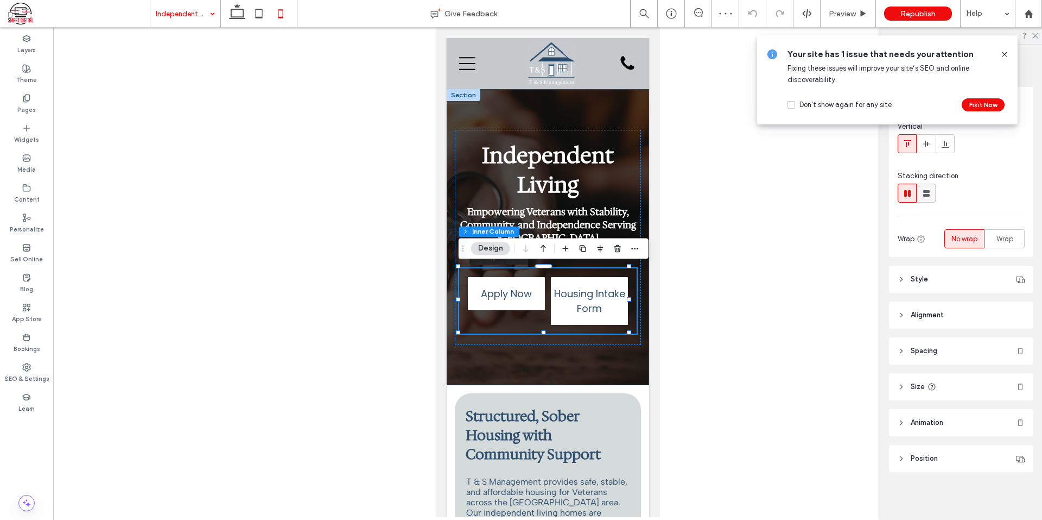
click at [925, 197] on icon at bounding box center [926, 193] width 11 height 11
type input "**"
type input "****"
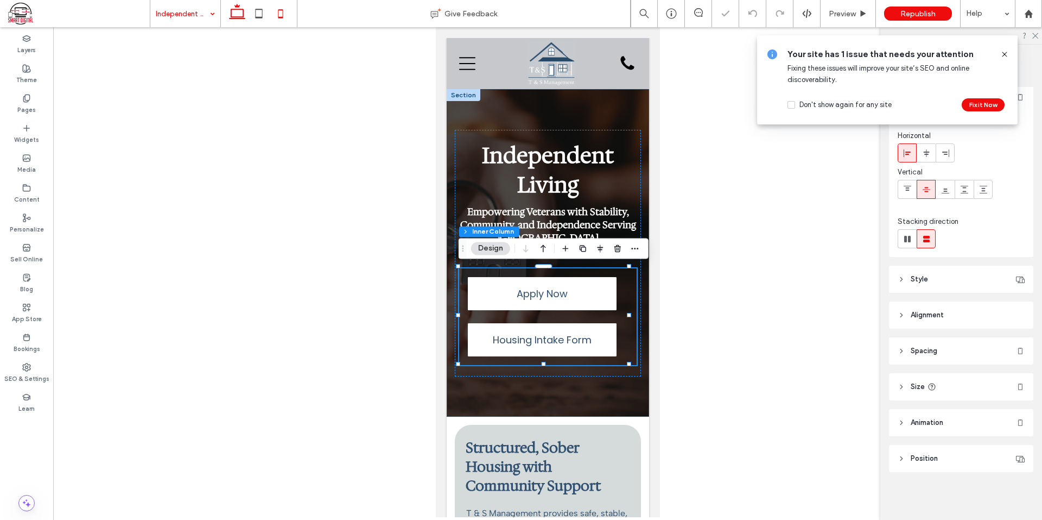
click at [238, 8] on icon at bounding box center [237, 14] width 22 height 22
type input "*"
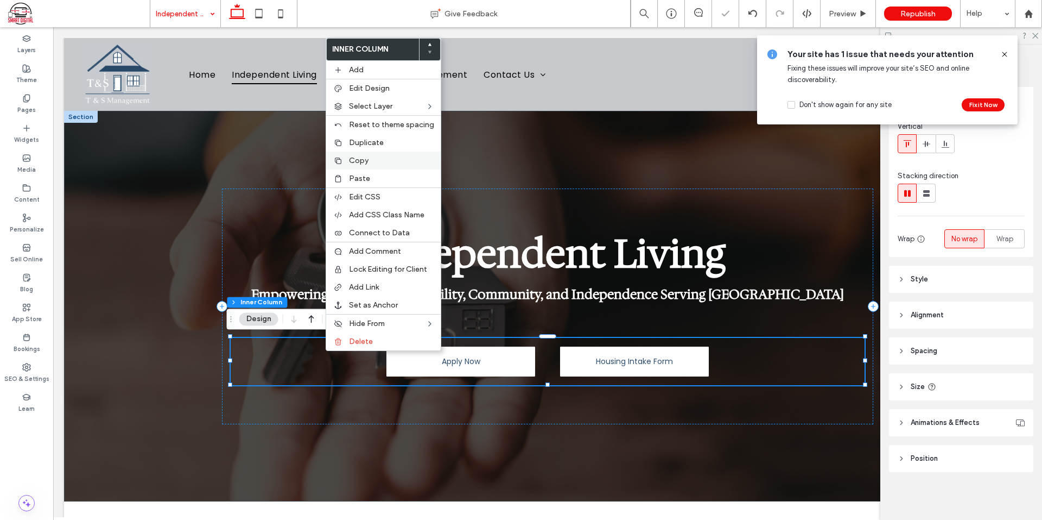
click at [350, 168] on div "Copy" at bounding box center [383, 160] width 115 height 18
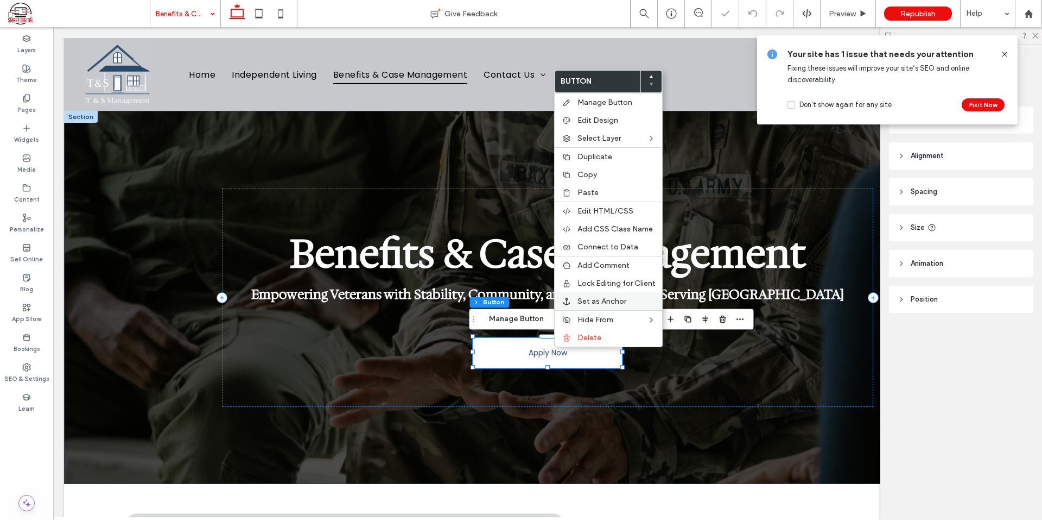
type input "**"
click at [585, 193] on span "Paste" at bounding box center [588, 192] width 21 height 9
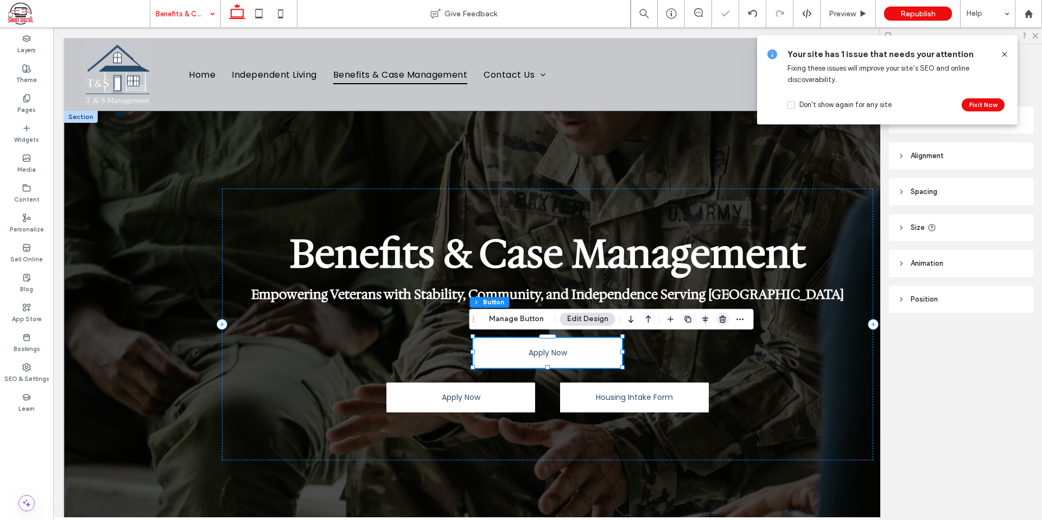
click at [719, 323] on icon "button" at bounding box center [723, 318] width 9 height 9
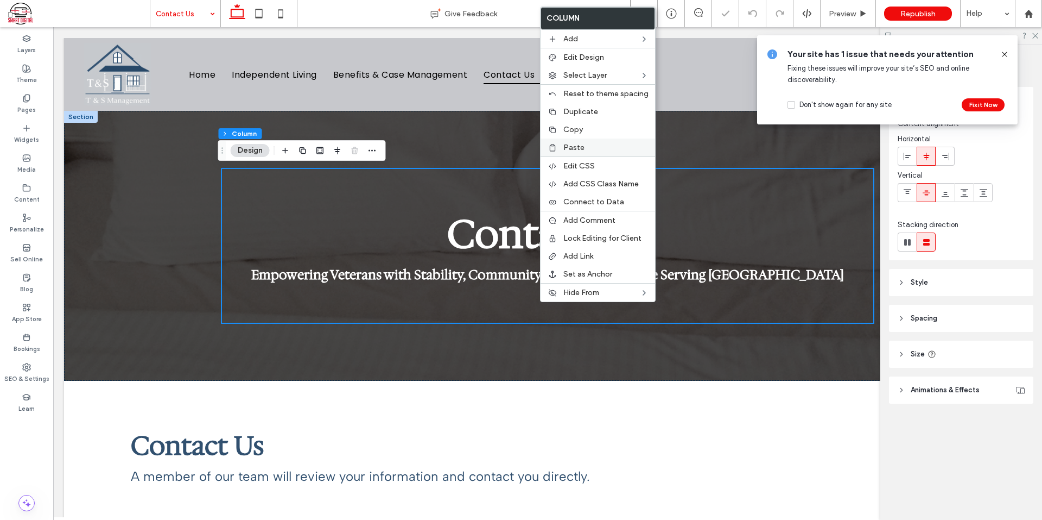
click at [573, 147] on span "Paste" at bounding box center [574, 147] width 21 height 9
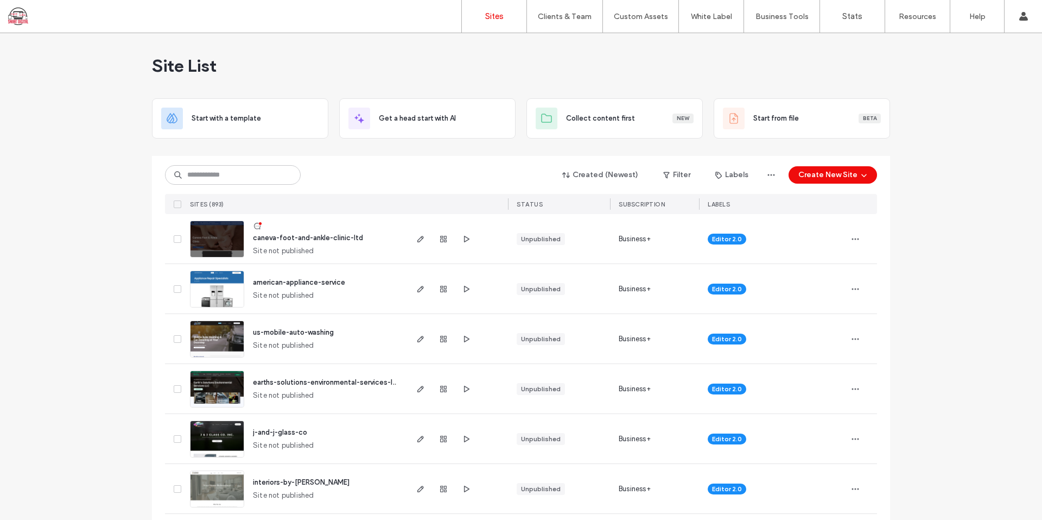
click at [354, 94] on div "Site List" at bounding box center [521, 65] width 738 height 65
